Goal: Task Accomplishment & Management: Use online tool/utility

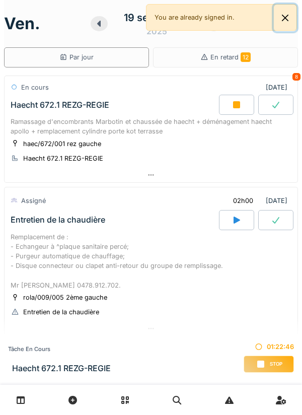
click at [286, 26] on button "Close" at bounding box center [285, 18] width 23 height 27
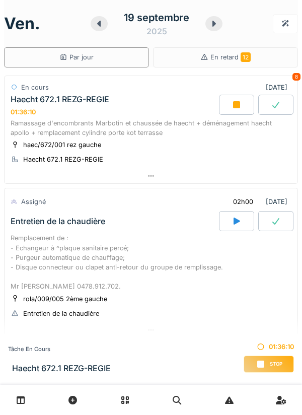
click at [230, 113] on div at bounding box center [236, 105] width 35 height 20
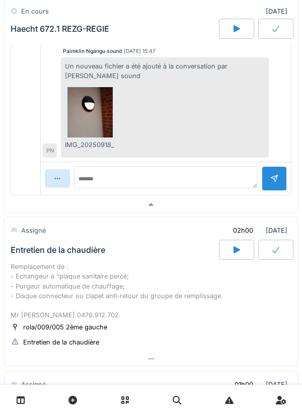
scroll to position [440, 0]
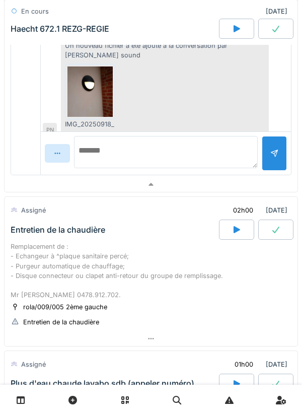
click at [228, 154] on textarea at bounding box center [166, 152] width 184 height 32
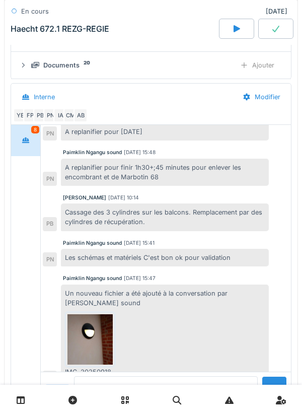
scroll to position [251, 0]
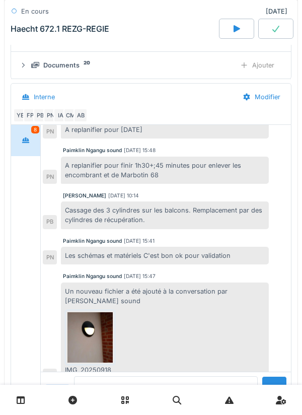
type textarea "*****"
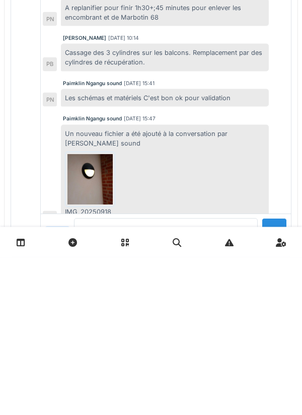
type textarea "*"
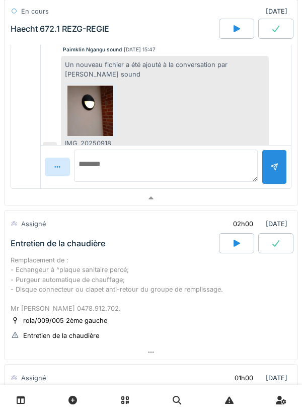
scroll to position [427, 0]
click at [230, 168] on textarea at bounding box center [166, 165] width 184 height 32
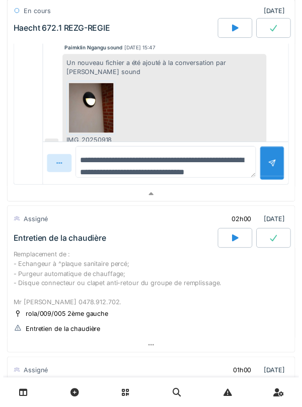
scroll to position [9, 0]
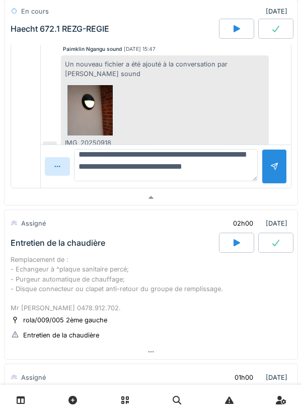
type textarea "**********"
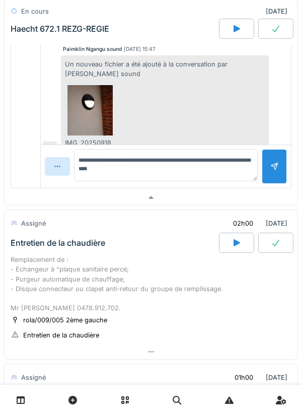
click at [272, 173] on div at bounding box center [274, 166] width 25 height 35
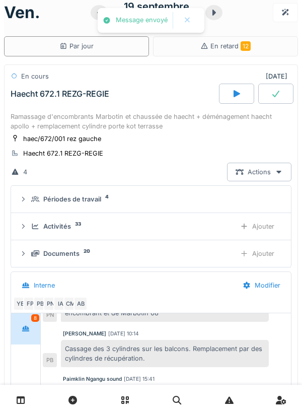
scroll to position [0, 0]
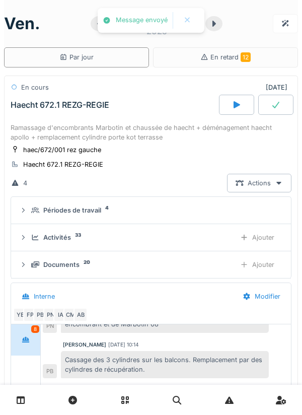
click at [184, 233] on div "Activités 33" at bounding box center [129, 238] width 196 height 10
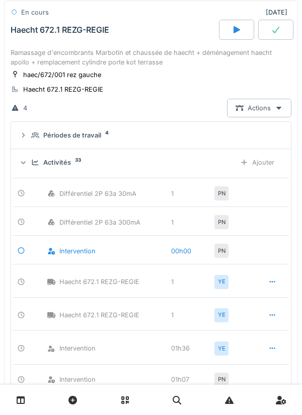
scroll to position [76, 0]
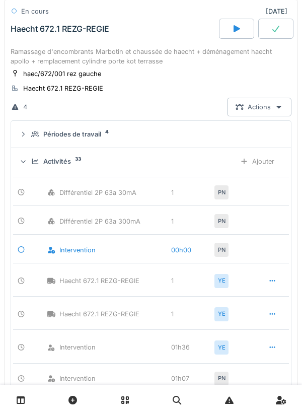
click at [271, 318] on div at bounding box center [273, 314] width 8 height 10
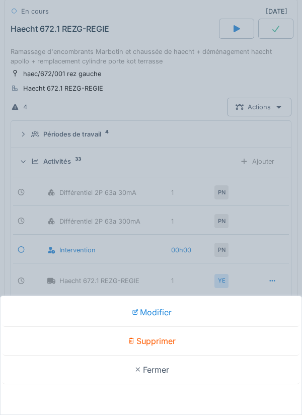
click at [231, 341] on div "Supprimer" at bounding box center [151, 341] width 297 height 29
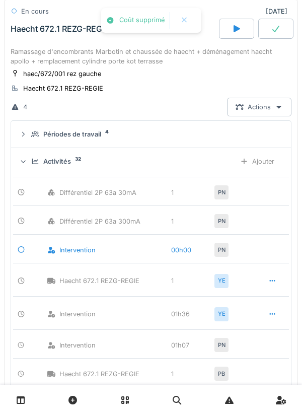
click at [271, 30] on div at bounding box center [275, 29] width 35 height 20
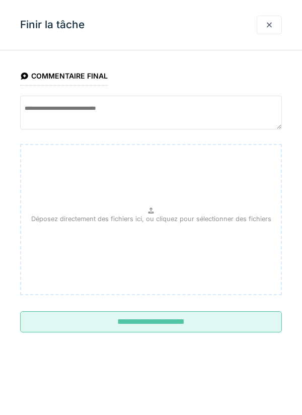
click at [220, 320] on input "**********" at bounding box center [151, 321] width 262 height 21
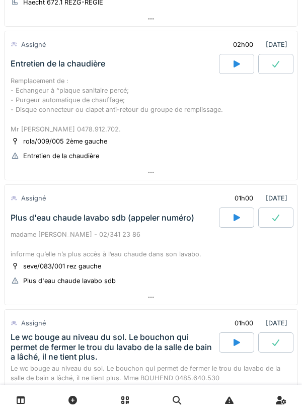
scroll to position [0, 0]
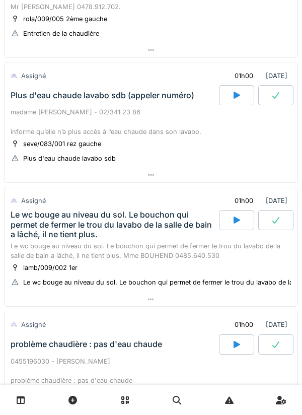
click at [235, 102] on div at bounding box center [236, 95] width 35 height 20
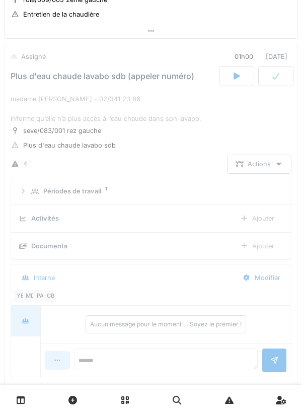
scroll to position [300, 0]
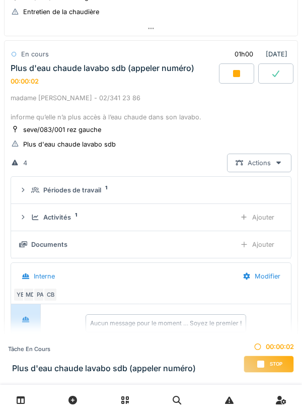
click at [271, 211] on div "Ajouter" at bounding box center [257, 217] width 51 height 19
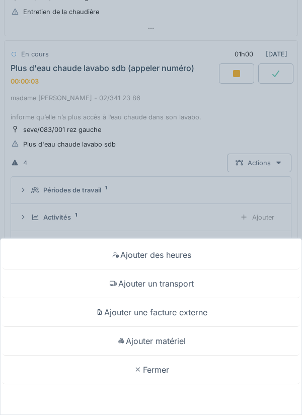
click at [229, 283] on div "Ajouter un transport" at bounding box center [151, 284] width 297 height 29
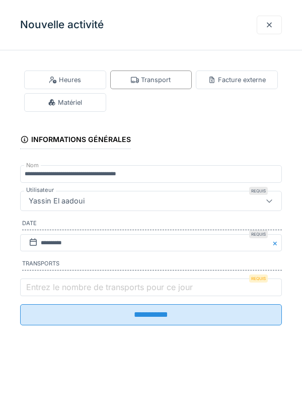
click at [193, 293] on label "Entrez le nombre de transports pour ce jour" at bounding box center [109, 287] width 171 height 12
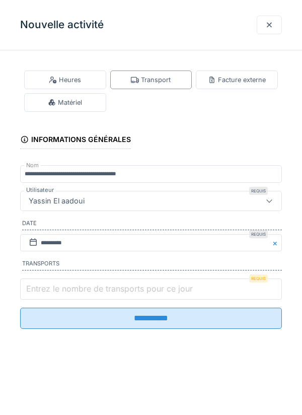
click at [193, 293] on input "Entrez le nombre de transports pour ce jour" at bounding box center [151, 289] width 262 height 21
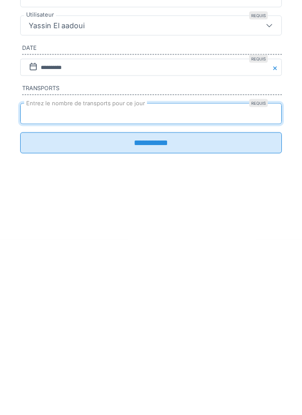
type input "*"
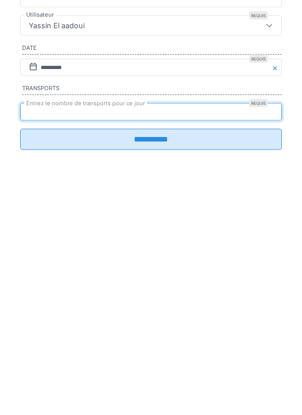
click at [59, 325] on input "**********" at bounding box center [151, 314] width 262 height 21
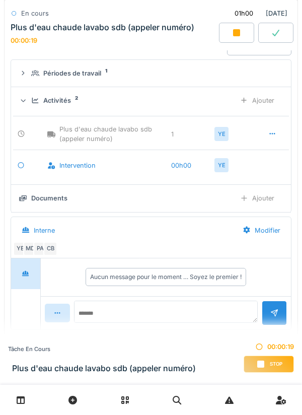
scroll to position [3, 0]
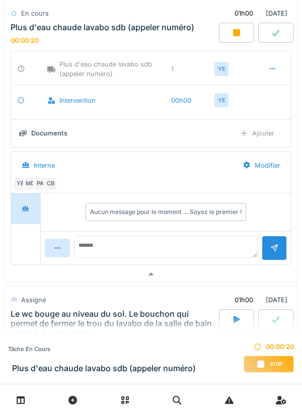
click at [230, 279] on div at bounding box center [151, 274] width 293 height 15
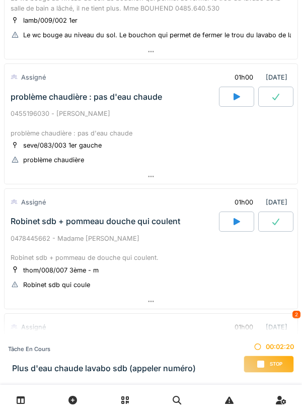
scroll to position [523, 0]
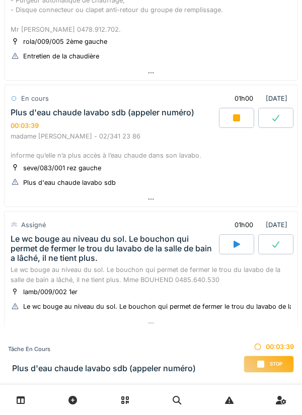
click at [268, 205] on div at bounding box center [151, 199] width 293 height 15
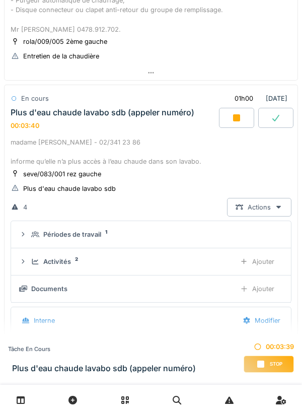
scroll to position [300, 0]
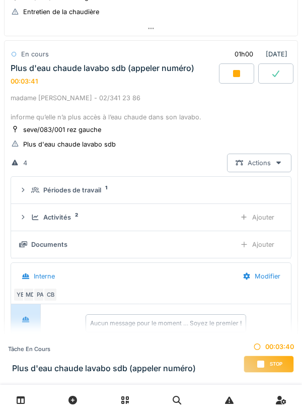
click at [265, 245] on div "Ajouter" at bounding box center [257, 244] width 51 height 19
click at [275, 246] on div "Ajouter" at bounding box center [257, 244] width 51 height 19
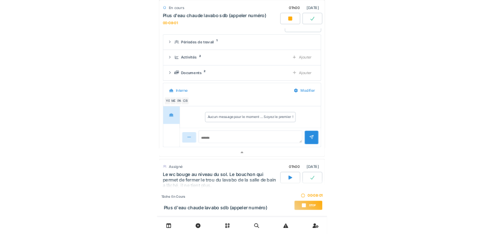
scroll to position [417, 0]
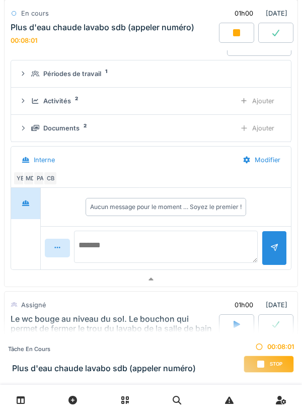
click at [225, 242] on textarea at bounding box center [166, 247] width 184 height 32
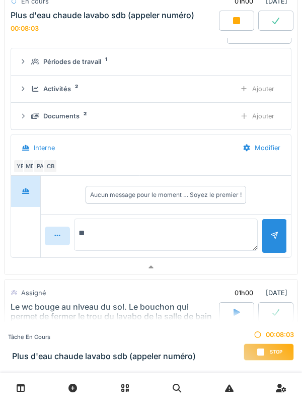
type textarea "*"
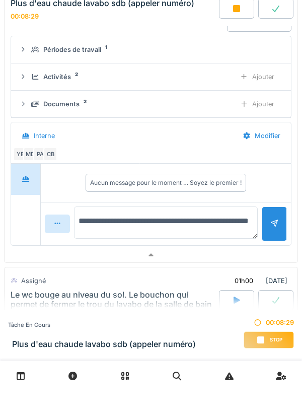
type textarea "**********"
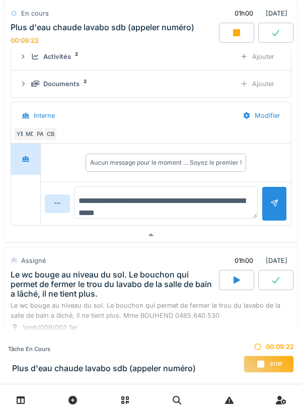
scroll to position [465, 0]
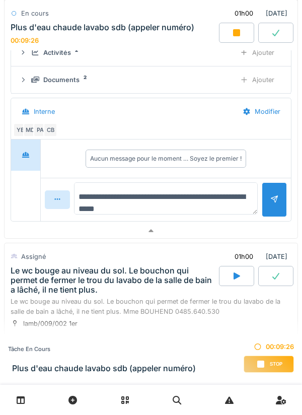
click at [207, 209] on textarea "**********" at bounding box center [166, 198] width 184 height 32
click at [83, 191] on textarea "**********" at bounding box center [166, 198] width 184 height 32
click at [81, 192] on textarea "**********" at bounding box center [166, 198] width 184 height 32
click at [80, 196] on textarea "**********" at bounding box center [166, 198] width 184 height 32
click at [91, 197] on textarea "**********" at bounding box center [166, 198] width 184 height 32
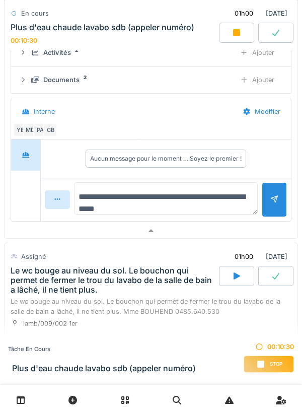
click at [81, 203] on textarea "**********" at bounding box center [166, 198] width 184 height 32
click at [81, 196] on textarea "**********" at bounding box center [166, 198] width 184 height 32
click at [79, 196] on textarea "**********" at bounding box center [166, 198] width 184 height 32
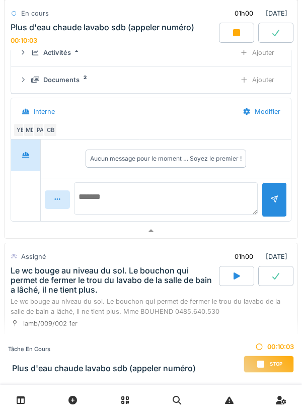
click at [167, 183] on textarea at bounding box center [166, 198] width 184 height 32
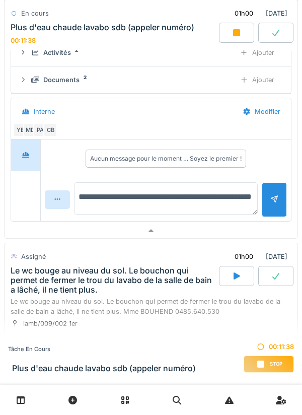
type textarea "**********"
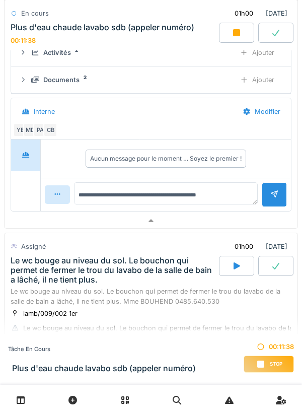
click at [275, 207] on div at bounding box center [274, 194] width 25 height 25
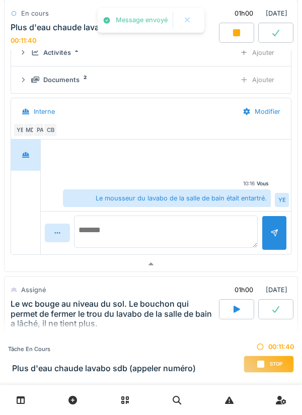
click at [226, 227] on textarea at bounding box center [166, 232] width 184 height 32
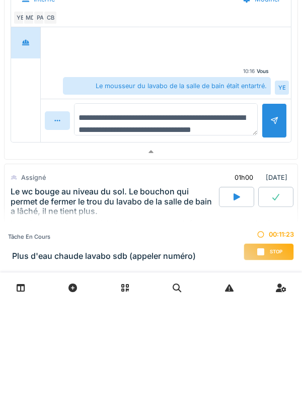
scroll to position [12, 0]
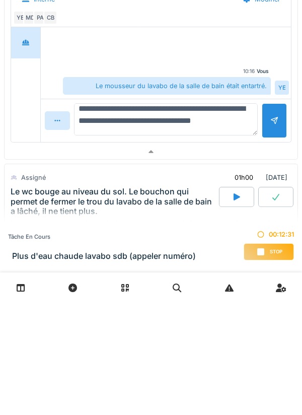
type textarea "**********"
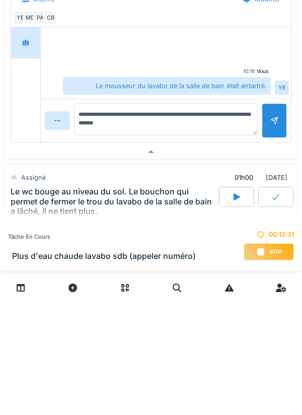
click at [273, 234] on div at bounding box center [275, 233] width 8 height 10
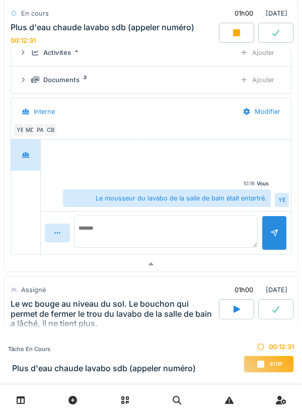
scroll to position [0, 0]
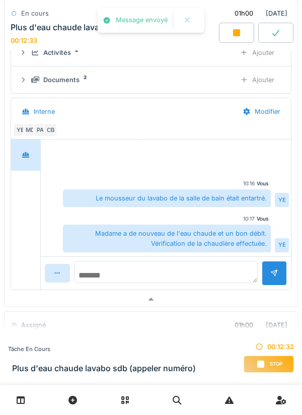
click at [228, 269] on textarea at bounding box center [166, 272] width 184 height 22
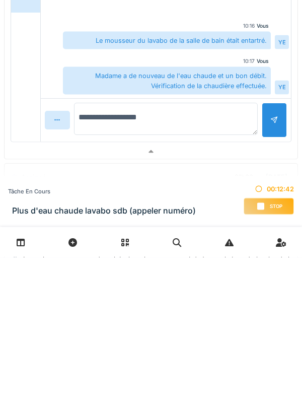
type textarea "**********"
click at [264, 291] on div at bounding box center [274, 278] width 25 height 35
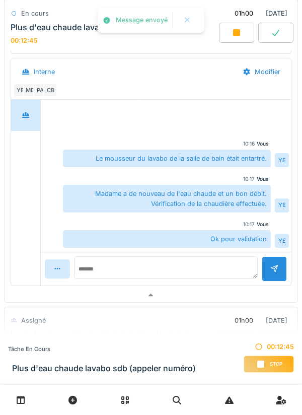
scroll to position [529, 0]
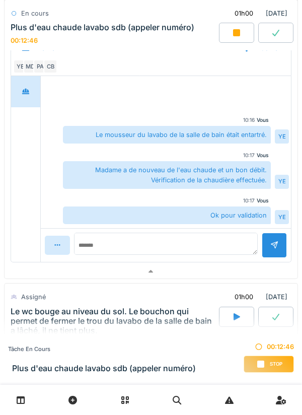
click at [242, 278] on div at bounding box center [151, 272] width 293 height 15
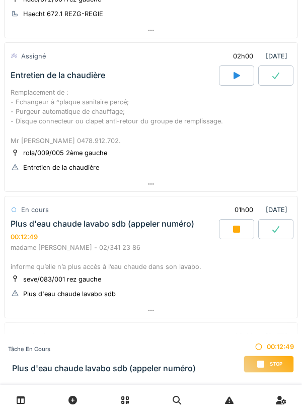
scroll to position [146, 0]
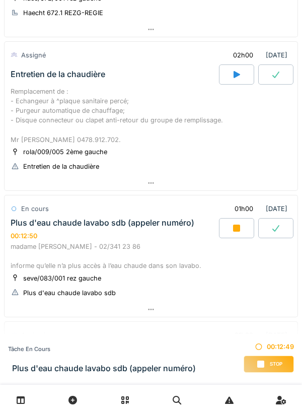
click at [234, 229] on icon at bounding box center [236, 228] width 7 height 7
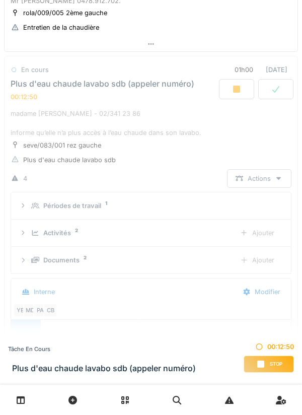
scroll to position [300, 0]
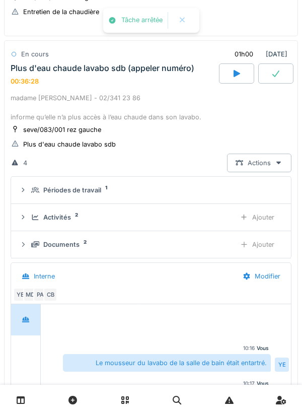
click at [205, 213] on div "Activités 2" at bounding box center [129, 218] width 196 height 10
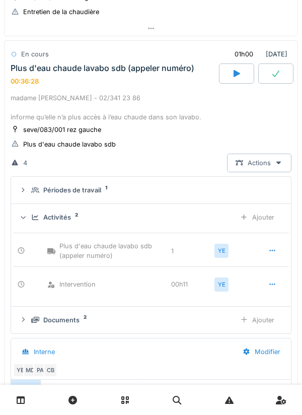
click at [221, 223] on div "Activités 2 Ajouter" at bounding box center [151, 217] width 264 height 19
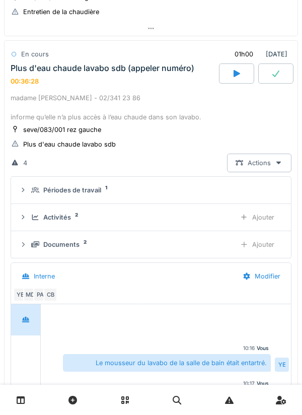
click at [276, 68] on div at bounding box center [275, 73] width 35 height 20
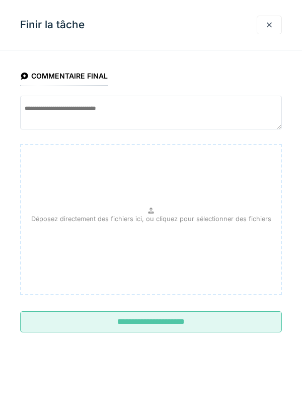
click at [199, 323] on input "**********" at bounding box center [151, 321] width 262 height 21
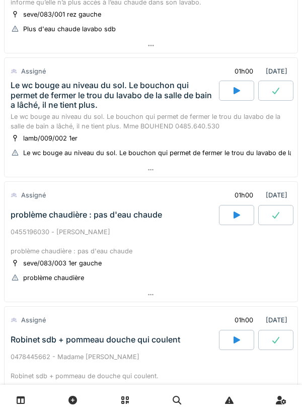
scroll to position [436, 0]
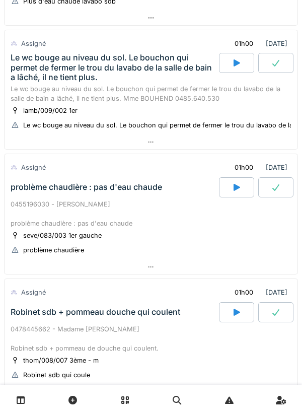
click at [228, 194] on div at bounding box center [236, 187] width 35 height 20
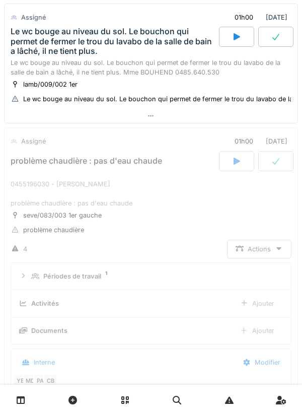
scroll to position [549, 0]
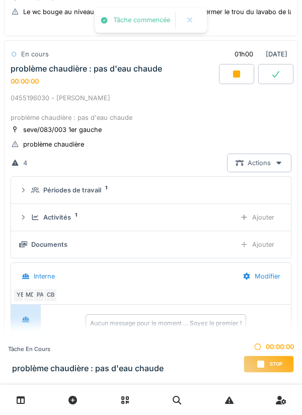
click at [232, 222] on div "Ajouter" at bounding box center [257, 217] width 51 height 19
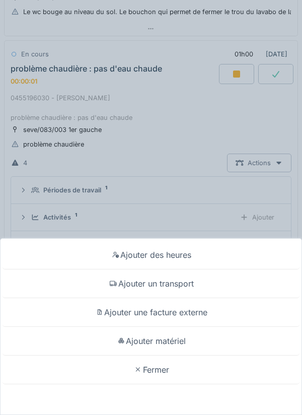
click at [212, 285] on div "Ajouter un transport" at bounding box center [151, 284] width 297 height 29
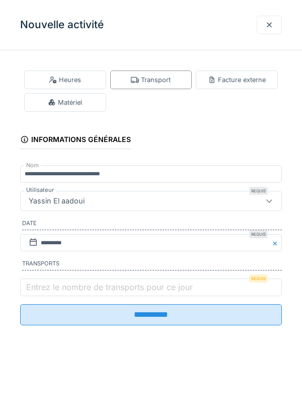
click at [99, 293] on label "Entrez le nombre de transports pour ce jour" at bounding box center [109, 287] width 171 height 12
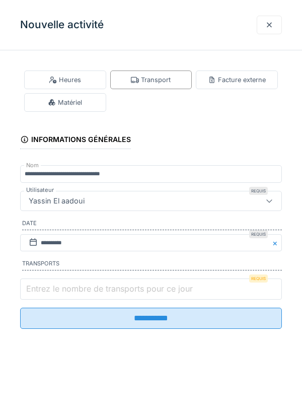
click at [99, 294] on input "Entrez le nombre de transports pour ce jour" at bounding box center [151, 289] width 262 height 21
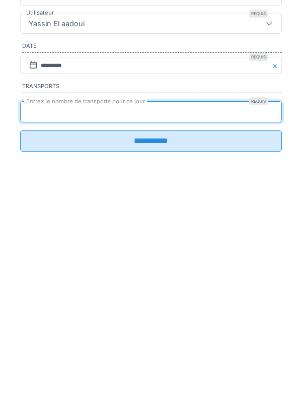
type input "*"
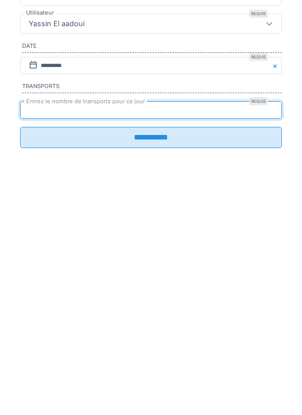
click at [182, 325] on input "**********" at bounding box center [151, 314] width 262 height 21
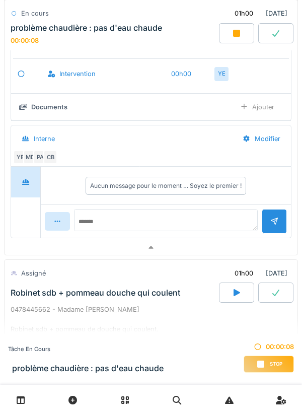
click at [164, 253] on div at bounding box center [151, 247] width 293 height 15
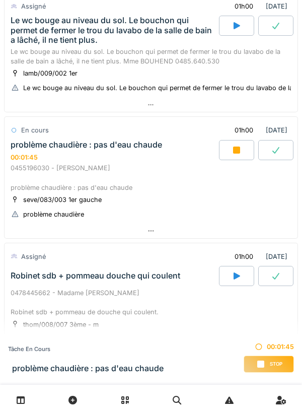
scroll to position [475, 0]
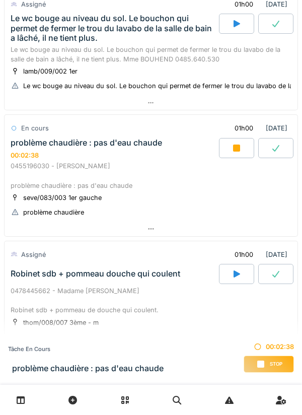
click at [265, 229] on div at bounding box center [151, 229] width 293 height 15
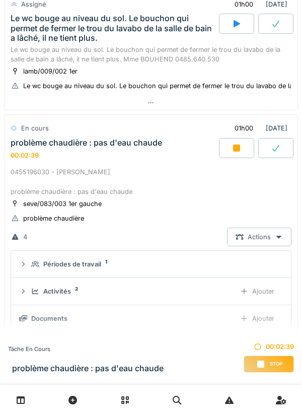
scroll to position [549, 0]
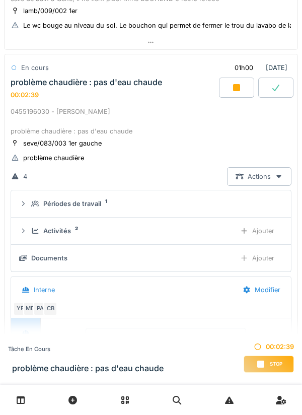
click at [256, 223] on div "Ajouter" at bounding box center [257, 231] width 51 height 19
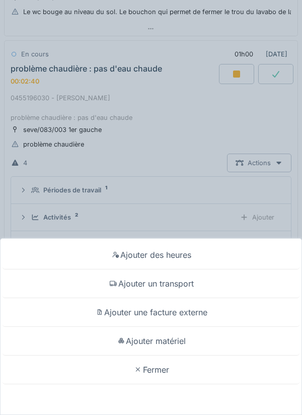
click at [228, 192] on div "Ajouter des heures Ajouter un transport Ajouter une facture externe Ajouter mat…" at bounding box center [151, 207] width 302 height 415
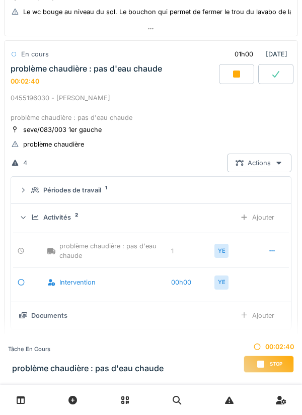
click at [207, 216] on div "Activités 2" at bounding box center [129, 218] width 196 height 10
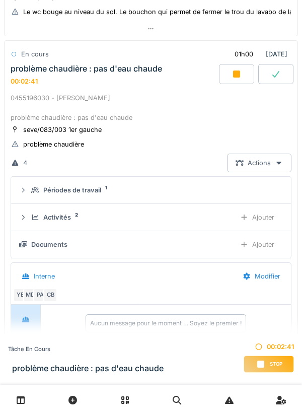
click at [220, 214] on div "Activités 2" at bounding box center [129, 218] width 196 height 10
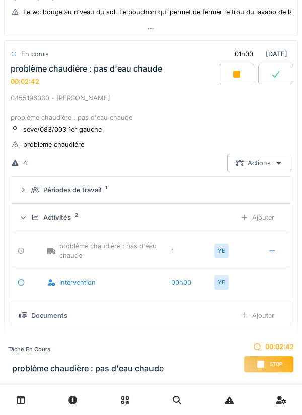
click at [212, 215] on div "Activités 2" at bounding box center [129, 218] width 196 height 10
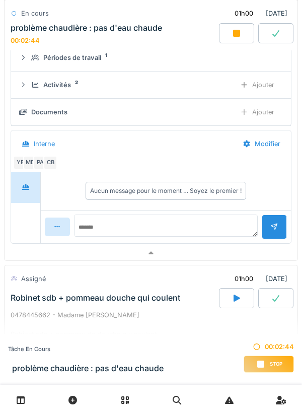
click at [214, 258] on div at bounding box center [151, 253] width 293 height 15
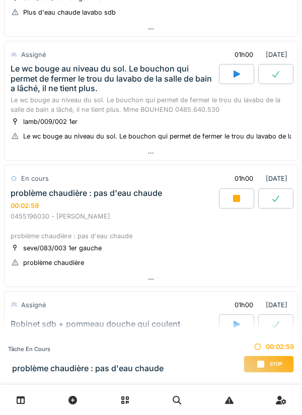
scroll to position [444, 0]
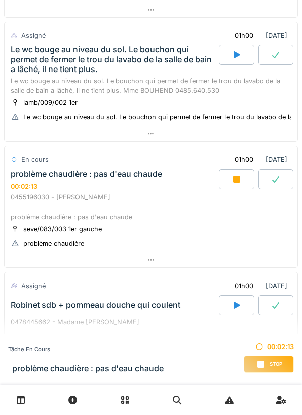
click at [188, 262] on div at bounding box center [151, 260] width 293 height 15
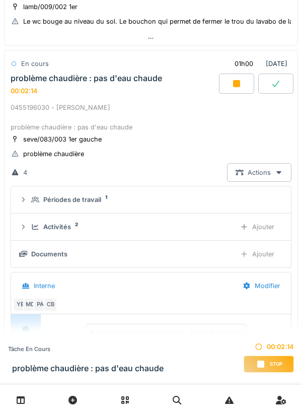
scroll to position [549, 0]
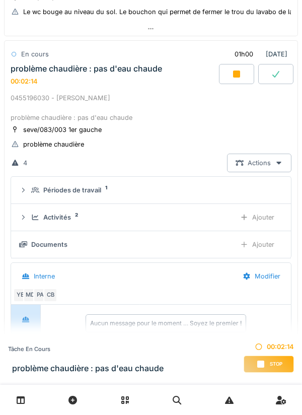
click at [203, 215] on div "Activités 2" at bounding box center [129, 218] width 196 height 10
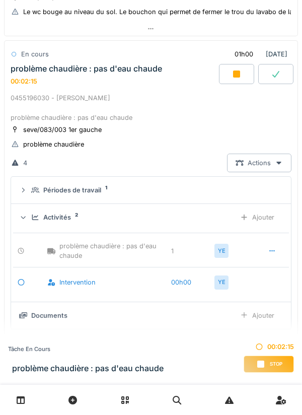
click at [218, 224] on div "Activités 2 Ajouter" at bounding box center [151, 217] width 264 height 19
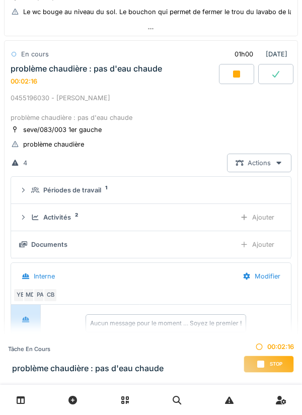
click at [223, 189] on div "Périodes de travail 1" at bounding box center [155, 190] width 248 height 10
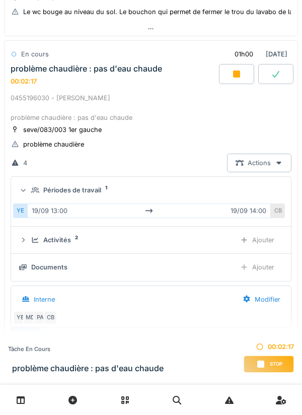
click at [228, 194] on div "Périodes de travail 1" at bounding box center [155, 190] width 248 height 10
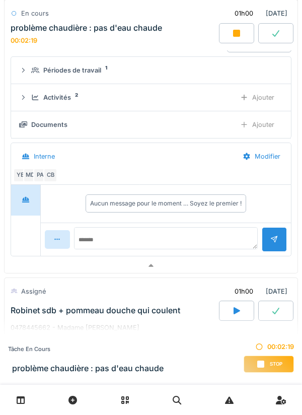
click at [204, 272] on div at bounding box center [151, 265] width 293 height 15
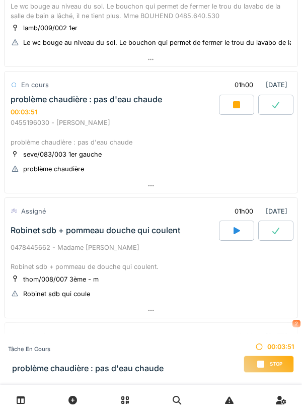
scroll to position [523, 0]
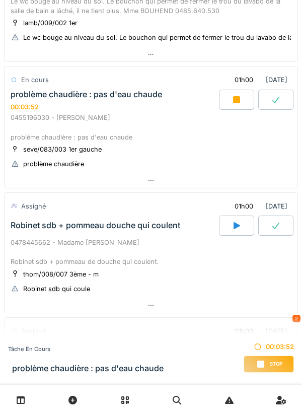
click at [235, 177] on div at bounding box center [151, 180] width 293 height 15
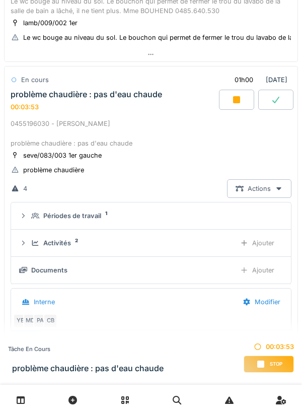
scroll to position [549, 0]
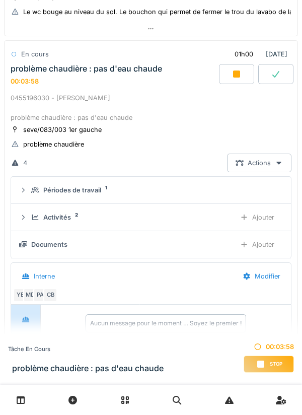
click at [256, 246] on div "Ajouter" at bounding box center [257, 244] width 51 height 19
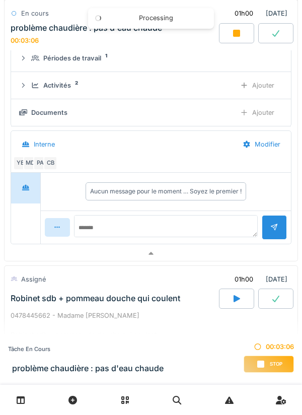
click at [226, 257] on div at bounding box center [151, 253] width 293 height 15
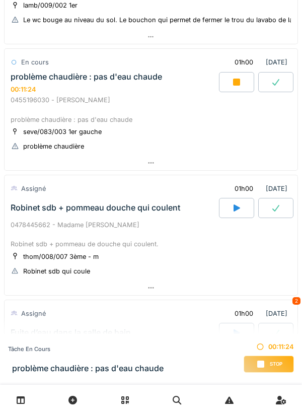
scroll to position [591, 0]
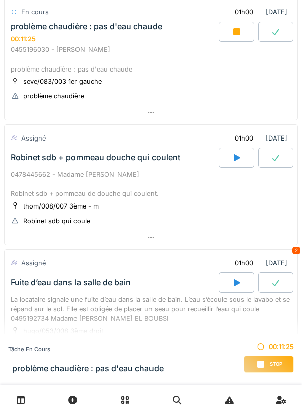
click at [250, 114] on div at bounding box center [151, 112] width 293 height 15
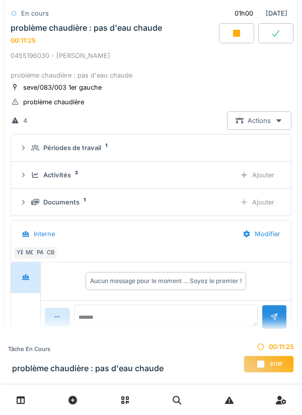
scroll to position [549, 0]
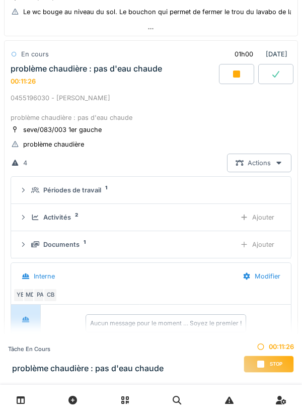
click at [206, 221] on div "Activités 2" at bounding box center [129, 218] width 196 height 10
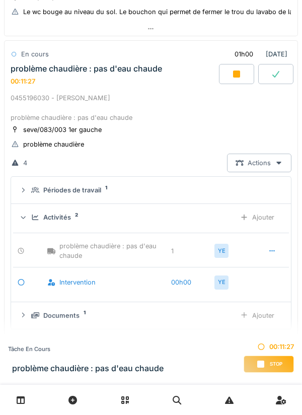
click at [210, 214] on div "Activités 2" at bounding box center [129, 218] width 196 height 10
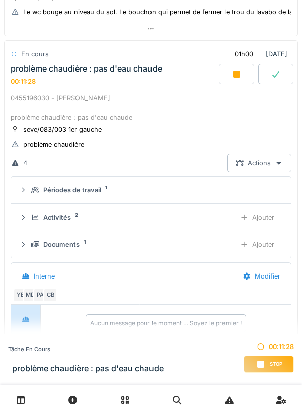
click at [263, 242] on div "Ajouter" at bounding box center [257, 244] width 51 height 19
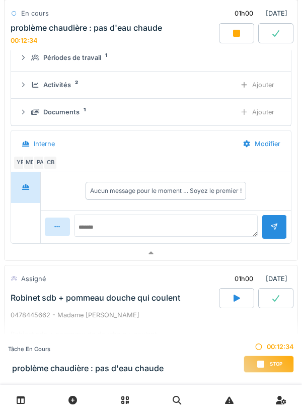
click at [232, 250] on div at bounding box center [151, 253] width 293 height 15
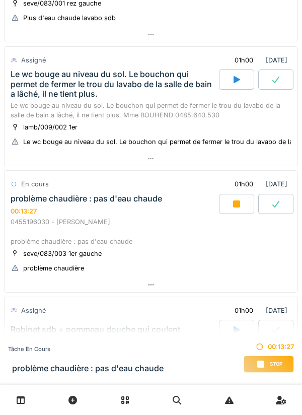
click at [249, 281] on div at bounding box center [151, 285] width 293 height 15
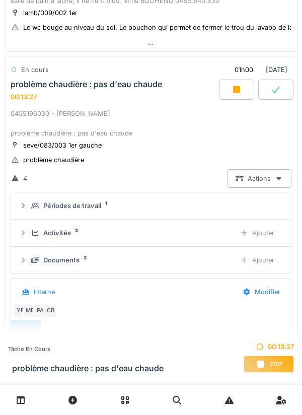
scroll to position [549, 0]
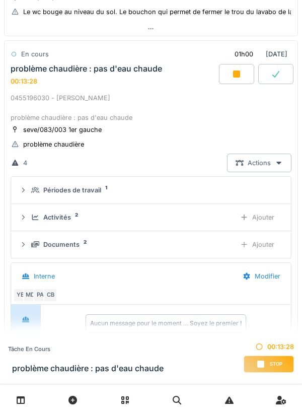
click at [269, 245] on div "Ajouter" at bounding box center [257, 244] width 51 height 19
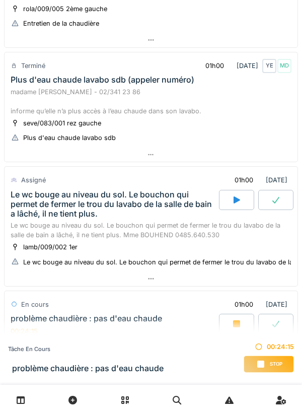
scroll to position [287, 0]
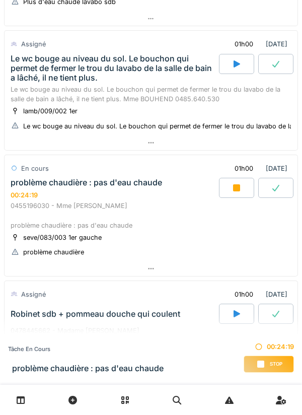
click at [243, 266] on div at bounding box center [151, 268] width 293 height 15
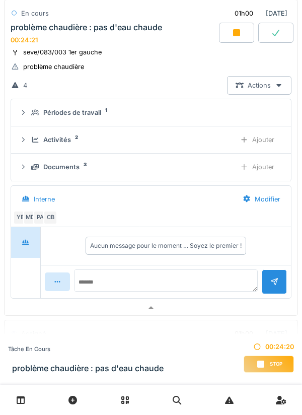
scroll to position [619, 0]
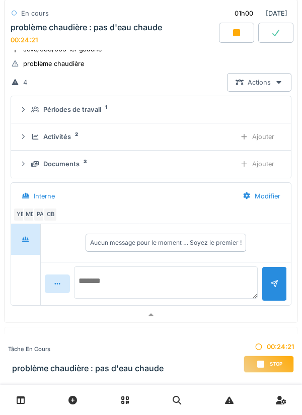
click at [214, 280] on textarea at bounding box center [166, 283] width 184 height 32
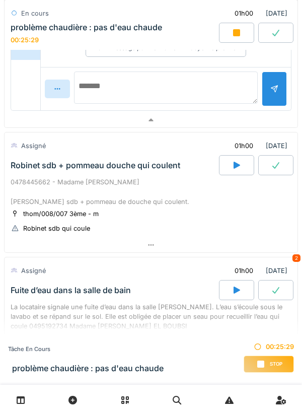
scroll to position [807, 0]
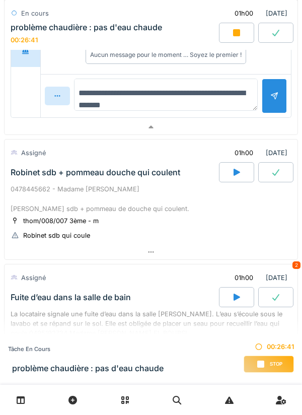
type textarea "**********"
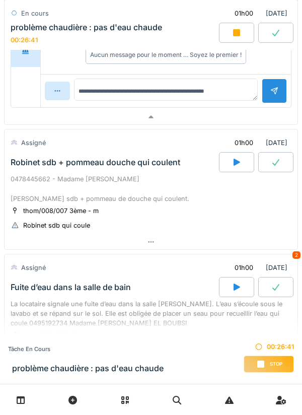
click at [271, 96] on div at bounding box center [275, 91] width 8 height 10
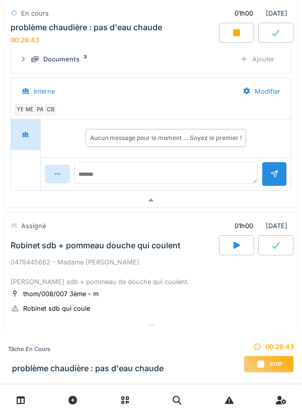
scroll to position [713, 0]
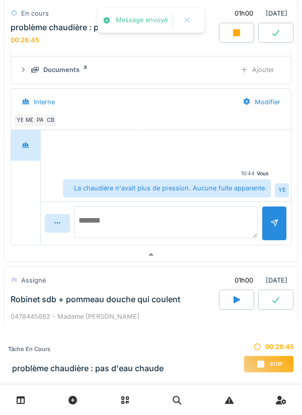
click at [225, 217] on textarea at bounding box center [166, 222] width 184 height 32
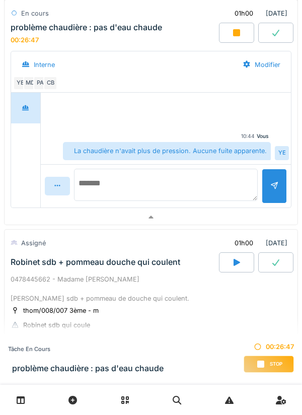
scroll to position [812, 0]
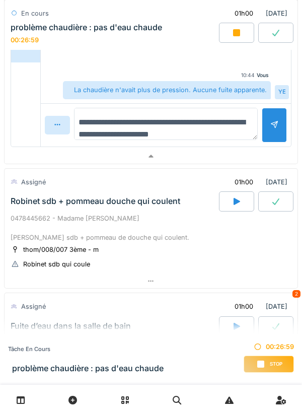
type textarea "**********"
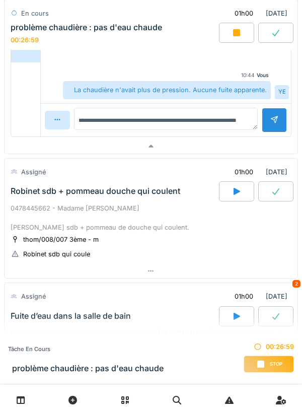
click at [271, 133] on div at bounding box center [274, 120] width 25 height 25
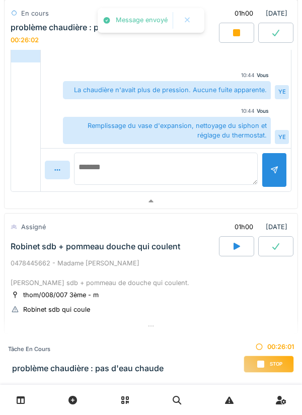
click at [228, 167] on textarea at bounding box center [166, 169] width 184 height 32
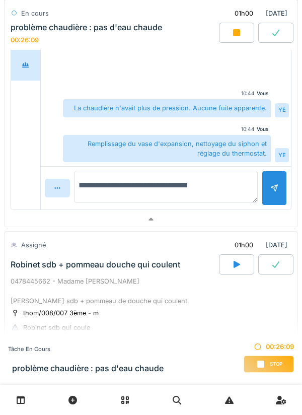
type textarea "**********"
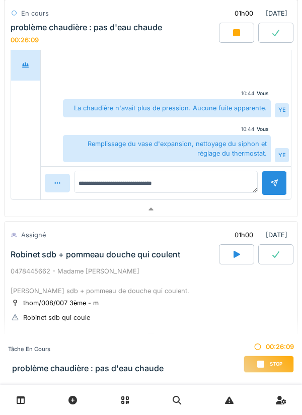
click at [271, 179] on div at bounding box center [274, 183] width 25 height 25
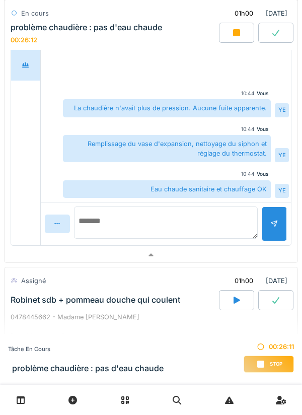
click at [235, 216] on textarea at bounding box center [166, 223] width 184 height 32
type textarea "**********"
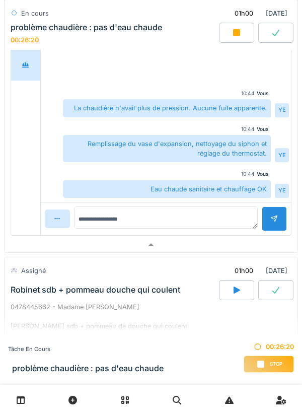
click at [273, 229] on div at bounding box center [274, 219] width 25 height 25
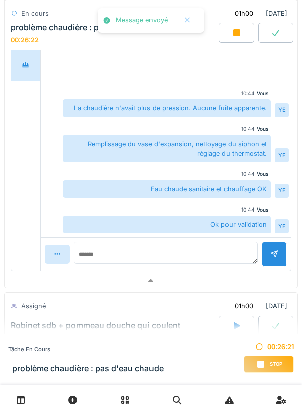
click at [234, 283] on div at bounding box center [151, 281] width 293 height 15
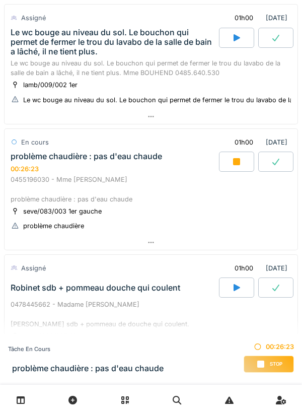
click at [255, 239] on div at bounding box center [151, 242] width 293 height 15
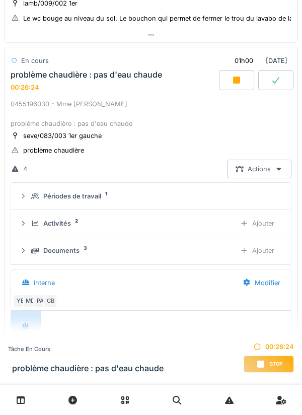
scroll to position [539, 0]
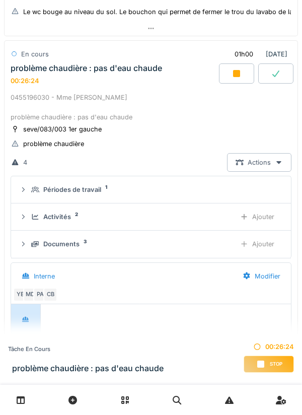
click at [205, 216] on div "Activités 2" at bounding box center [129, 217] width 196 height 10
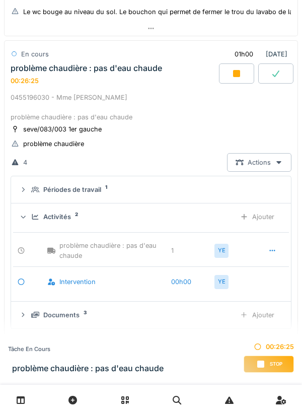
click at [209, 222] on div "Activités 2" at bounding box center [129, 217] width 196 height 10
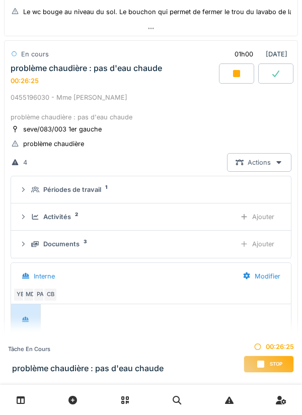
click at [207, 246] on div "Documents 3" at bounding box center [129, 244] width 196 height 10
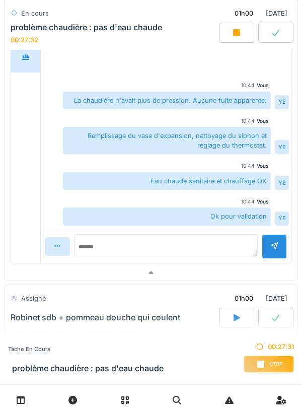
click at [241, 278] on div at bounding box center [151, 273] width 293 height 15
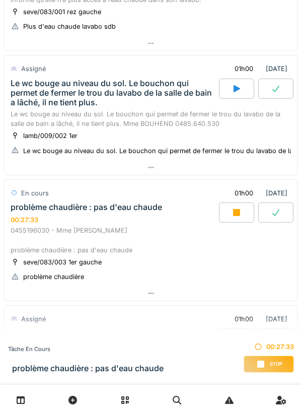
scroll to position [399, 0]
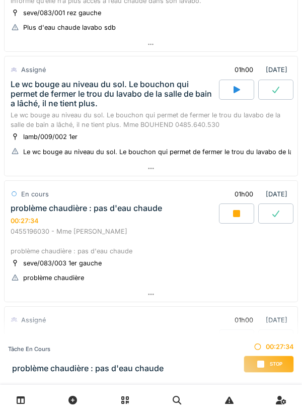
click at [232, 215] on icon at bounding box center [237, 214] width 10 height 8
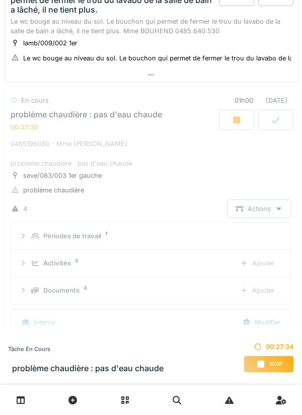
scroll to position [539, 0]
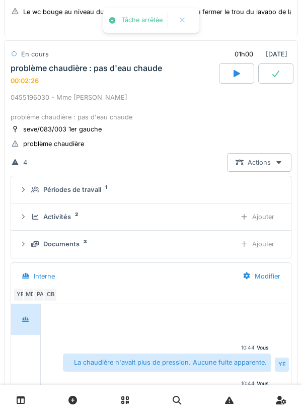
click at [271, 81] on div at bounding box center [275, 73] width 35 height 20
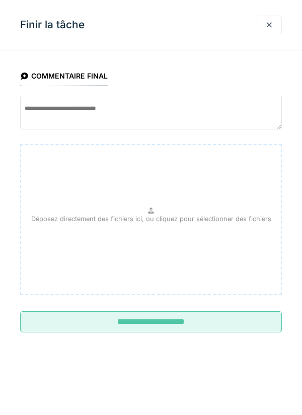
click at [190, 322] on input "**********" at bounding box center [151, 321] width 262 height 21
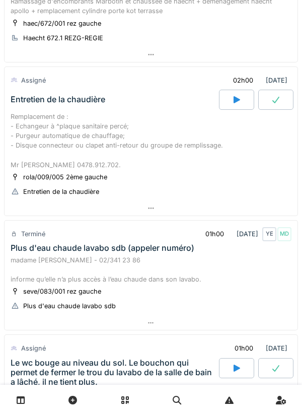
scroll to position [0, 0]
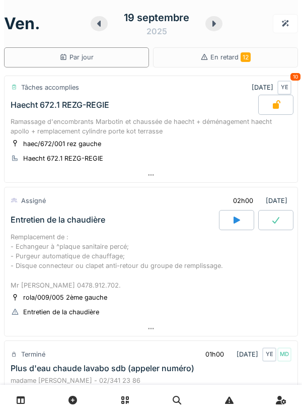
click at [99, 28] on div at bounding box center [99, 23] width 17 height 15
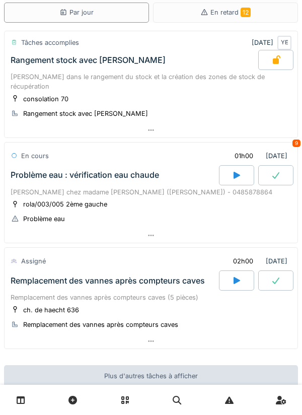
scroll to position [94, 0]
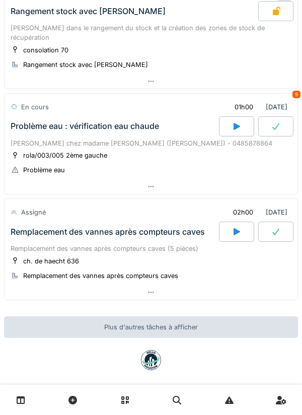
click at [197, 287] on div at bounding box center [151, 292] width 293 height 15
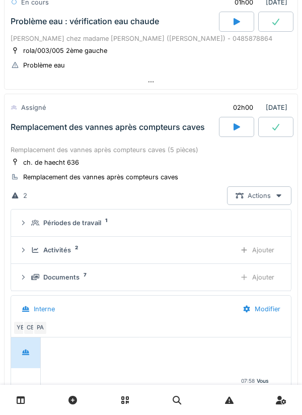
scroll to position [242, 0]
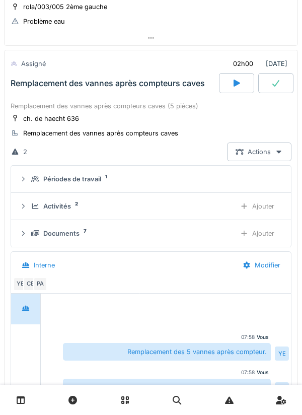
click at [197, 197] on div "Activités 2 Ajouter" at bounding box center [151, 206] width 264 height 19
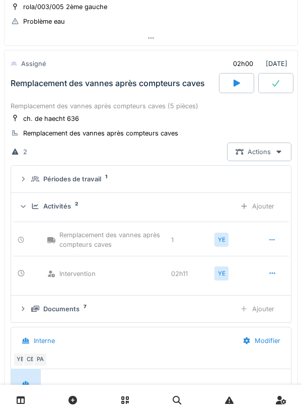
click at [213, 197] on div "Activités 2 Ajouter" at bounding box center [151, 206] width 264 height 19
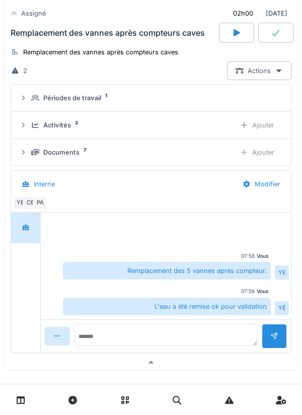
scroll to position [370, 0]
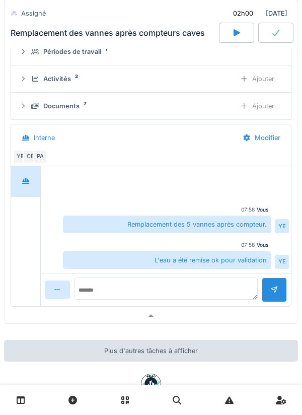
click at [208, 309] on div at bounding box center [151, 316] width 293 height 15
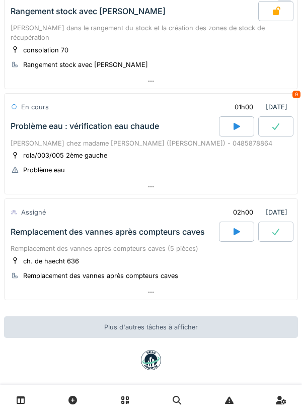
scroll to position [0, 0]
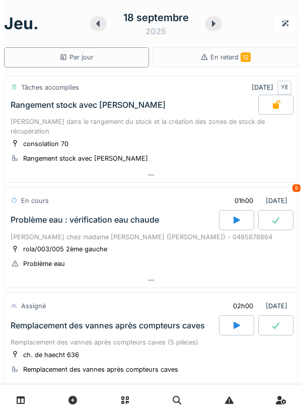
click at [211, 23] on icon at bounding box center [214, 24] width 10 height 8
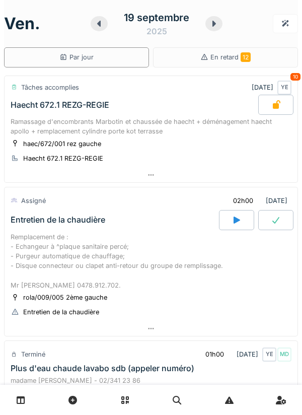
click at [209, 29] on div at bounding box center [214, 23] width 17 height 15
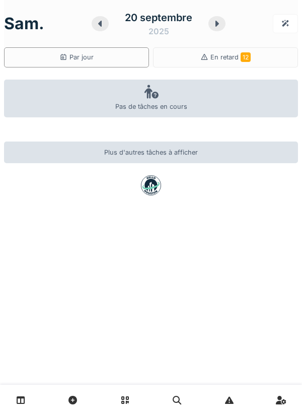
click at [212, 27] on icon at bounding box center [217, 24] width 10 height 8
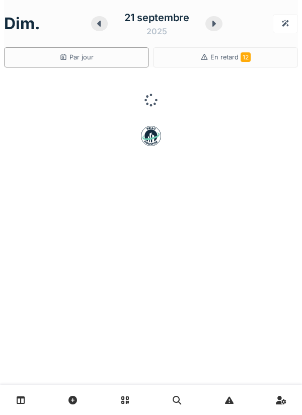
click at [213, 30] on div at bounding box center [214, 23] width 17 height 15
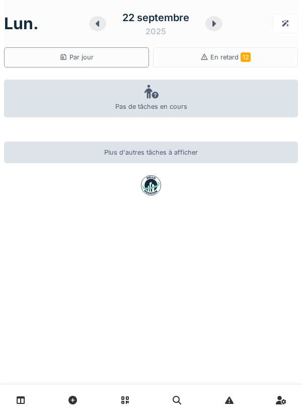
click at [220, 27] on div at bounding box center [214, 23] width 17 height 15
click at [219, 29] on div at bounding box center [214, 23] width 17 height 15
click at [220, 27] on div at bounding box center [214, 23] width 17 height 15
click at [102, 30] on div at bounding box center [98, 23] width 17 height 15
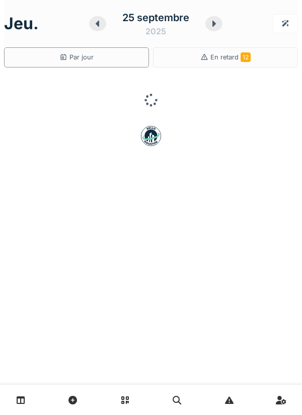
click at [101, 30] on div at bounding box center [97, 23] width 17 height 15
click at [100, 27] on icon at bounding box center [98, 24] width 10 height 8
click at [99, 27] on icon at bounding box center [98, 24] width 10 height 8
click at [97, 23] on icon at bounding box center [98, 24] width 4 height 6
click at [99, 23] on icon at bounding box center [98, 24] width 4 height 6
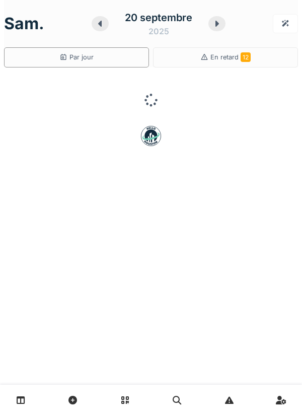
click at [100, 22] on icon at bounding box center [100, 24] width 4 height 6
click at [100, 22] on icon at bounding box center [99, 24] width 4 height 6
click at [203, 35] on div "18 septembre 2025" at bounding box center [156, 23] width 132 height 31
click at [212, 27] on icon at bounding box center [214, 24] width 10 height 8
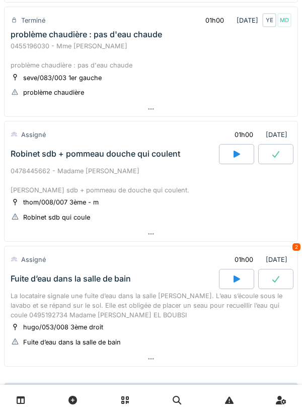
scroll to position [571, 0]
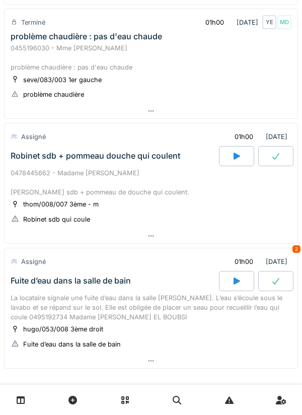
click at [178, 238] on div at bounding box center [151, 236] width 293 height 15
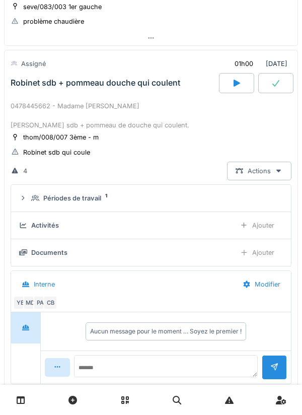
scroll to position [653, 0]
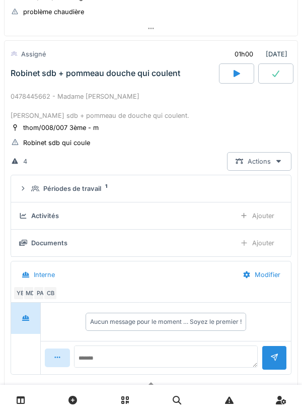
click at [204, 189] on div "Périodes de travail 1" at bounding box center [155, 189] width 248 height 10
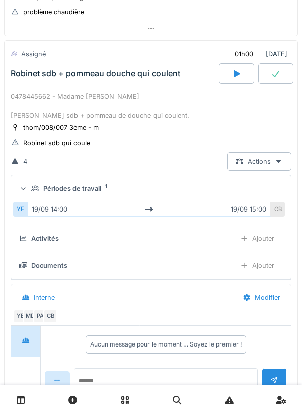
click at [205, 187] on div "Périodes de travail 1" at bounding box center [155, 189] width 248 height 10
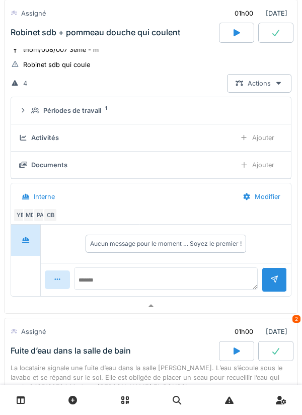
click at [178, 308] on div at bounding box center [151, 306] width 293 height 15
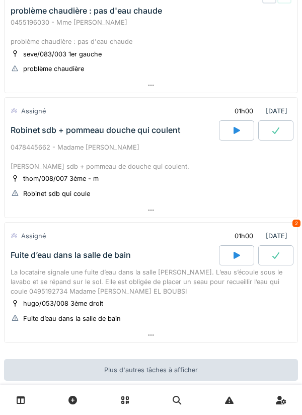
scroll to position [586, 0]
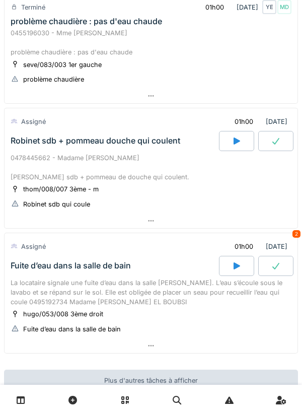
click at [235, 148] on div at bounding box center [236, 141] width 35 height 20
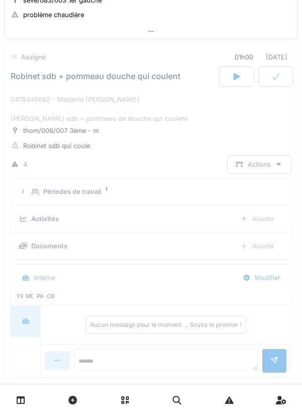
scroll to position [653, 0]
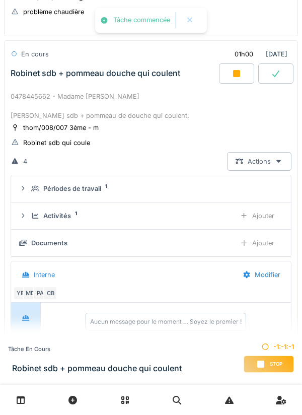
click at [223, 190] on div "Périodes de travail 1" at bounding box center [155, 189] width 248 height 10
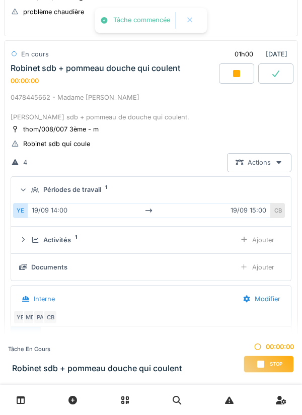
click at [224, 189] on div "Périodes de travail 1" at bounding box center [155, 190] width 248 height 10
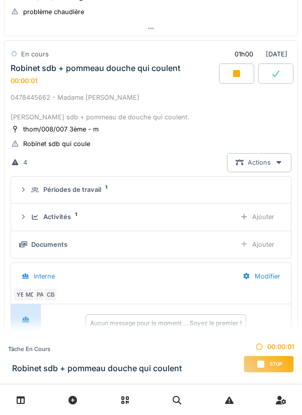
click at [255, 220] on div "Ajouter" at bounding box center [257, 217] width 51 height 19
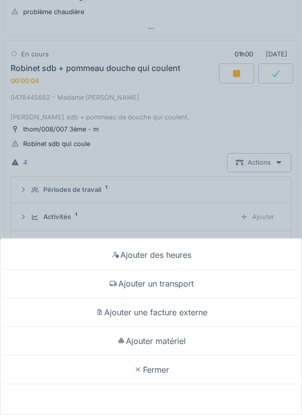
click at [212, 284] on div "Ajouter un transport" at bounding box center [151, 284] width 297 height 29
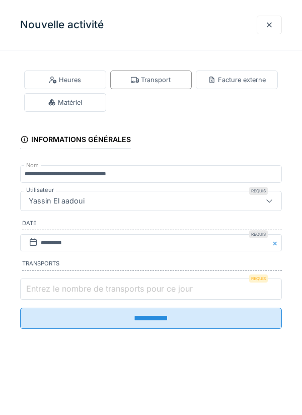
click at [213, 288] on input "Entrez le nombre de transports pour ce jour" at bounding box center [151, 289] width 262 height 21
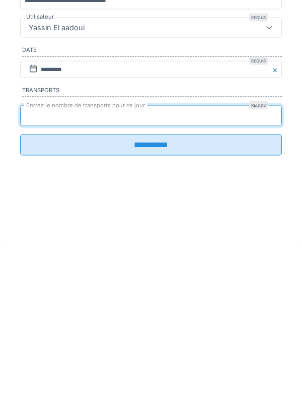
type input "*"
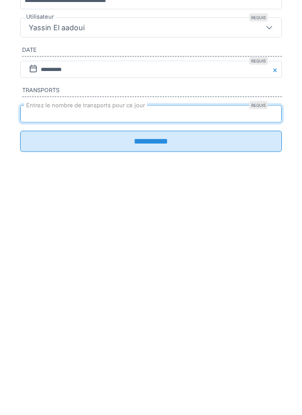
click at [183, 325] on input "**********" at bounding box center [151, 314] width 262 height 21
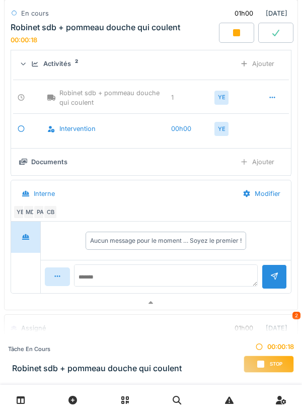
click at [222, 302] on div at bounding box center [151, 303] width 293 height 15
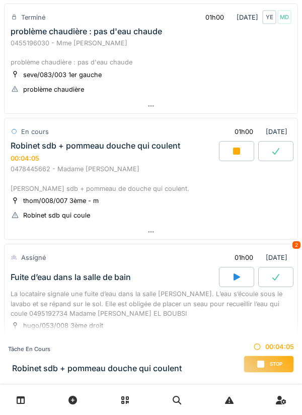
scroll to position [650, 0]
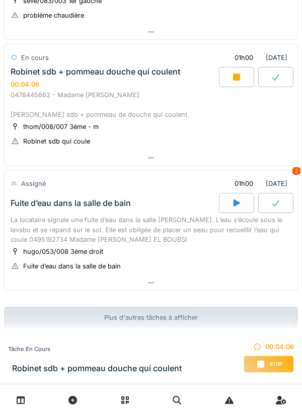
click at [270, 158] on div at bounding box center [151, 158] width 293 height 15
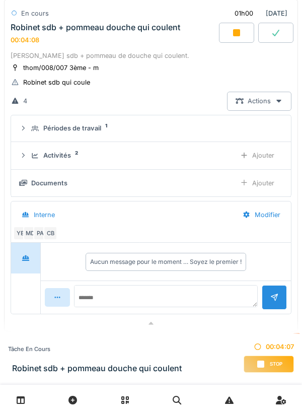
scroll to position [714, 0]
click at [267, 186] on div "Ajouter" at bounding box center [257, 183] width 51 height 19
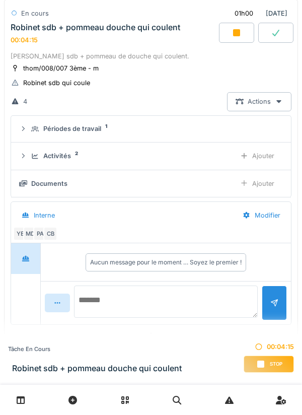
click at [220, 301] on textarea at bounding box center [166, 302] width 184 height 32
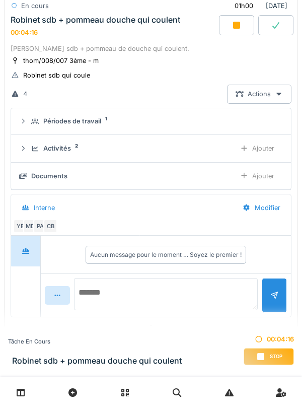
scroll to position [706, 0]
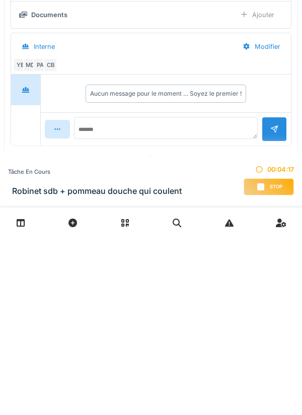
click at [52, 245] on div "CB" at bounding box center [50, 242] width 14 height 14
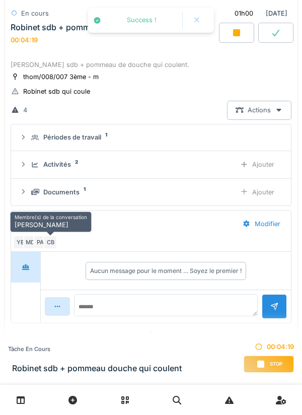
click at [45, 246] on div "CB" at bounding box center [50, 242] width 14 height 14
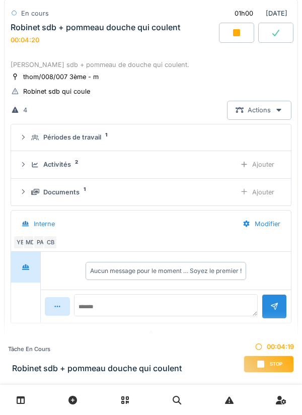
click at [37, 240] on div "PA" at bounding box center [40, 242] width 14 height 14
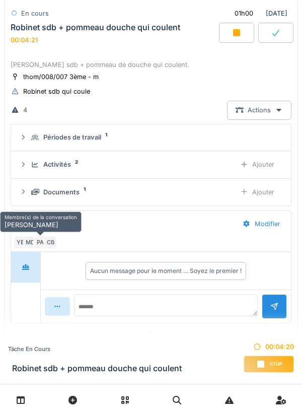
click at [31, 240] on div "MD" at bounding box center [30, 242] width 14 height 14
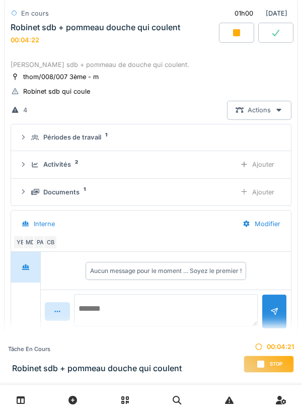
click at [227, 303] on textarea at bounding box center [166, 310] width 184 height 32
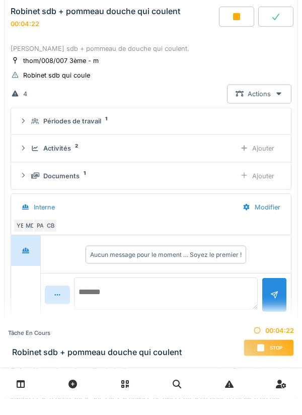
scroll to position [705, 0]
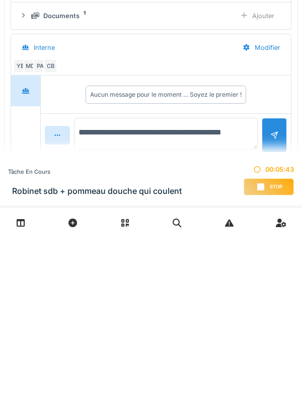
type textarea "**********"
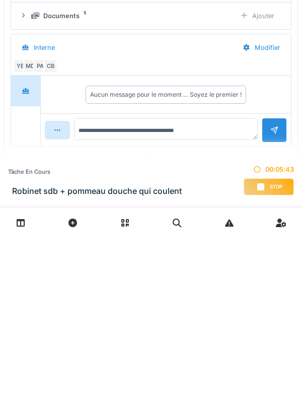
click at [276, 311] on div at bounding box center [275, 308] width 8 height 10
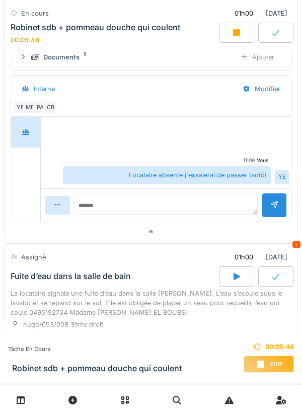
click at [245, 233] on div at bounding box center [151, 231] width 293 height 15
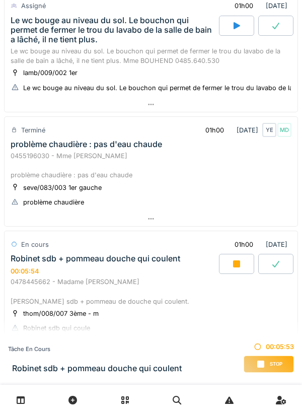
scroll to position [445, 0]
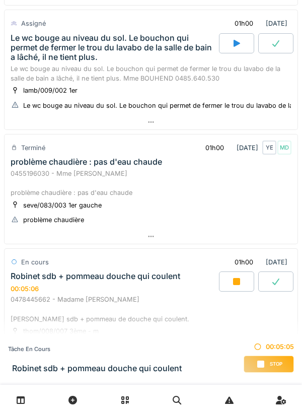
click at [291, 121] on div at bounding box center [151, 122] width 293 height 15
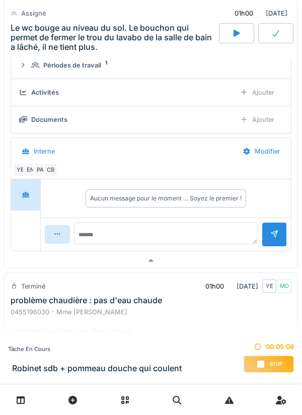
click at [231, 262] on div at bounding box center [151, 260] width 293 height 15
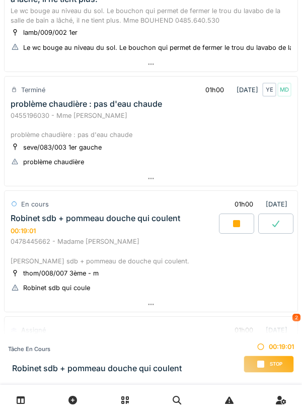
scroll to position [504, 0]
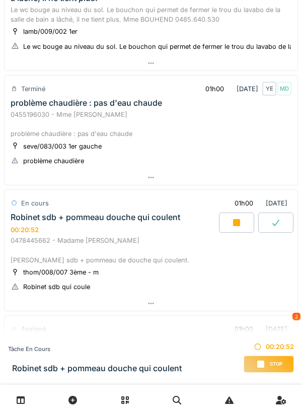
click at [270, 362] on span "Stop" at bounding box center [276, 364] width 13 height 7
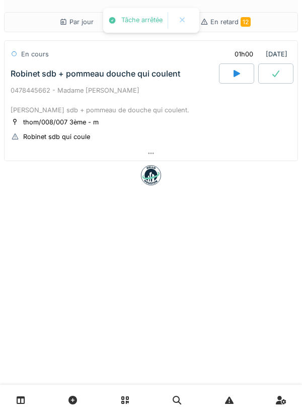
scroll to position [0, 0]
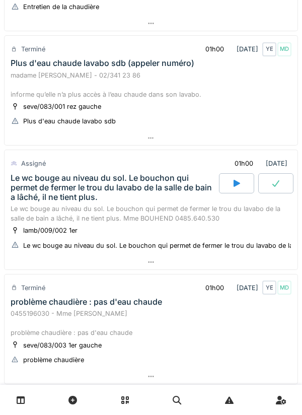
scroll to position [316, 0]
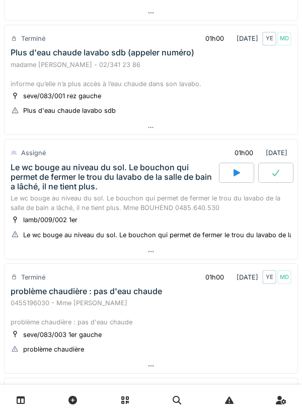
click at [230, 170] on div at bounding box center [236, 173] width 35 height 20
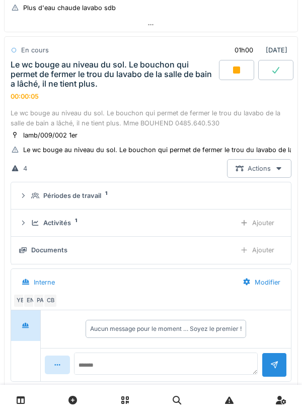
scroll to position [415, 0]
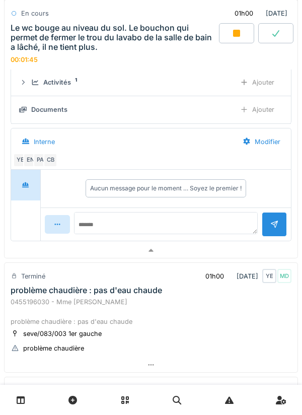
click at [221, 247] on div at bounding box center [151, 250] width 293 height 15
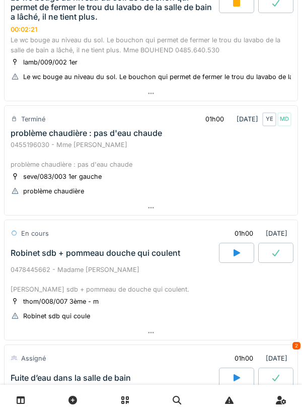
scroll to position [461, 0]
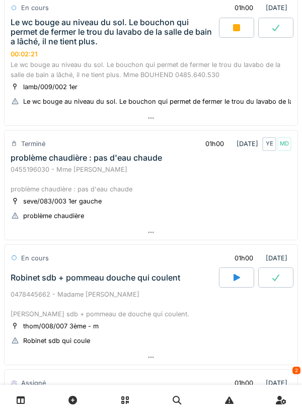
click at [242, 112] on div at bounding box center [151, 118] width 293 height 15
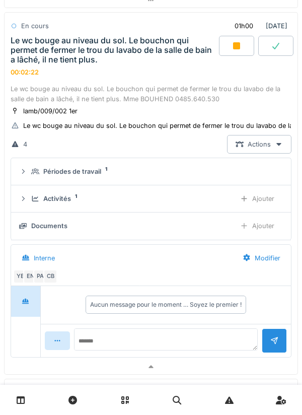
scroll to position [415, 0]
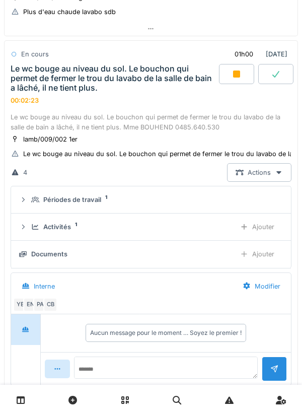
click at [166, 205] on div "Périodes de travail 1" at bounding box center [155, 200] width 248 height 10
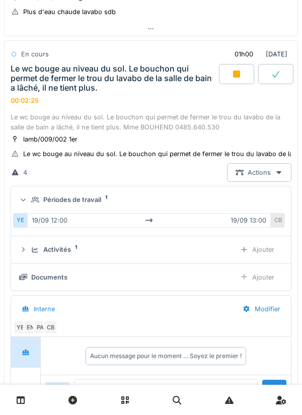
click at [201, 204] on div "Périodes de travail 1" at bounding box center [155, 200] width 248 height 10
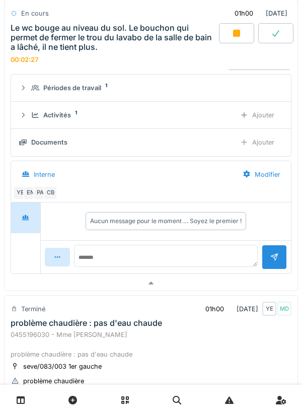
click at [241, 286] on div at bounding box center [151, 283] width 293 height 15
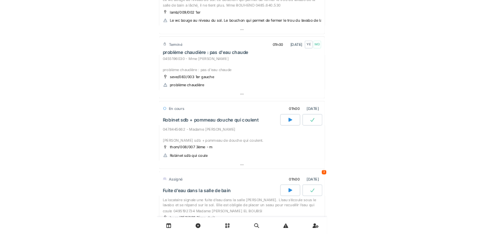
scroll to position [520, 0]
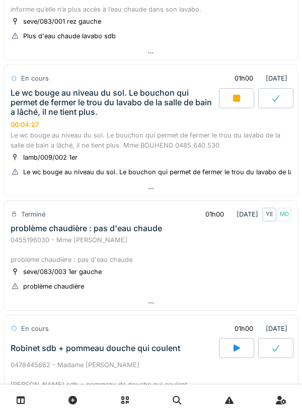
click at [255, 188] on div at bounding box center [151, 188] width 293 height 15
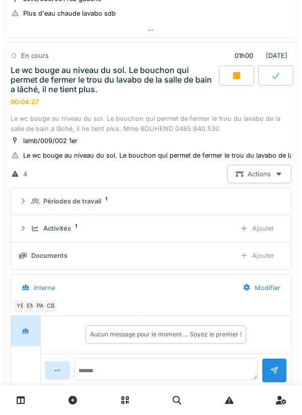
scroll to position [415, 0]
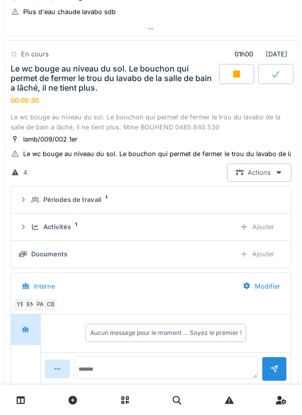
click at [269, 254] on div "Ajouter" at bounding box center [257, 254] width 51 height 19
click at [263, 252] on div "Ajouter" at bounding box center [257, 254] width 51 height 19
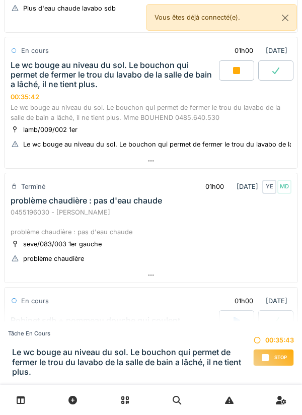
click at [250, 158] on div at bounding box center [151, 161] width 293 height 15
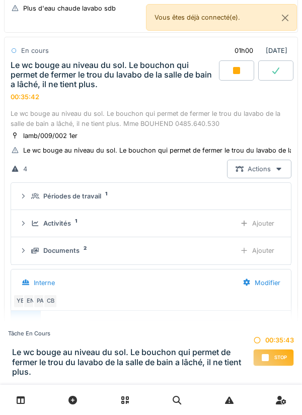
scroll to position [415, 0]
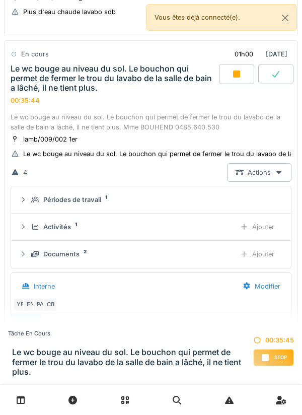
click at [254, 257] on div "Ajouter" at bounding box center [257, 254] width 51 height 19
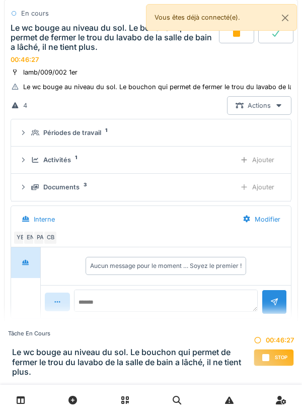
scroll to position [509, 0]
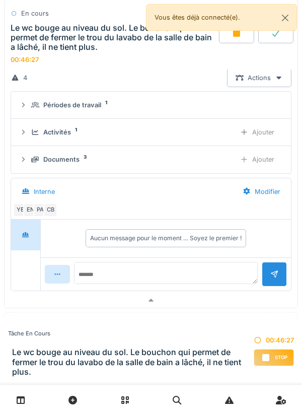
click at [48, 216] on div "CB" at bounding box center [50, 210] width 14 height 14
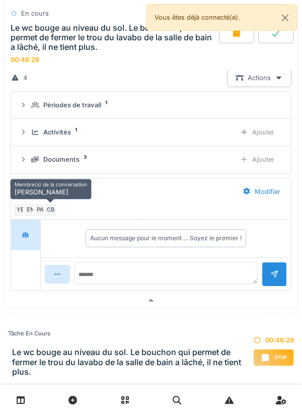
click at [35, 213] on div "PA" at bounding box center [40, 210] width 14 height 14
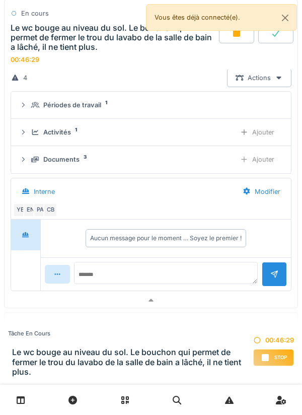
click at [29, 214] on div "EN" at bounding box center [30, 210] width 14 height 14
click at [121, 307] on div at bounding box center [151, 300] width 293 height 15
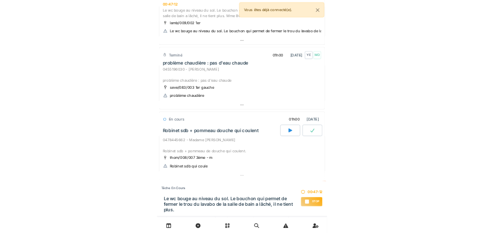
scroll to position [503, 0]
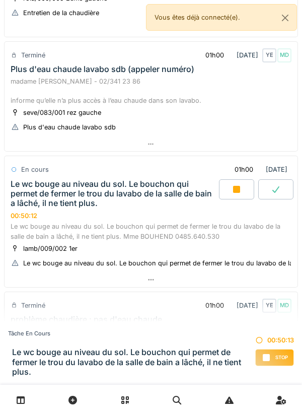
click at [234, 187] on icon at bounding box center [236, 189] width 7 height 7
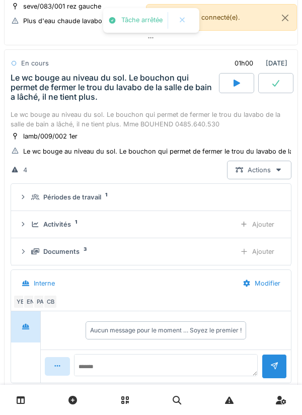
scroll to position [415, 0]
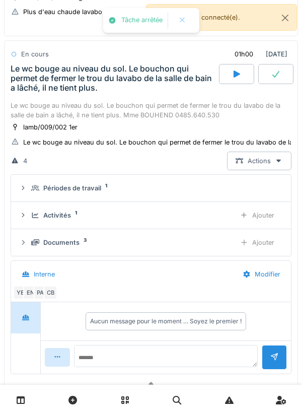
click at [268, 214] on div "Ajouter" at bounding box center [257, 215] width 51 height 19
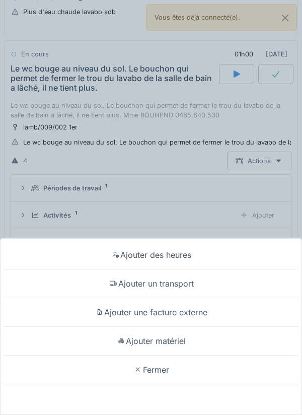
click at [212, 203] on div "Ajouter des heures Ajouter un transport Ajouter une facture externe Ajouter mat…" at bounding box center [151, 207] width 302 height 415
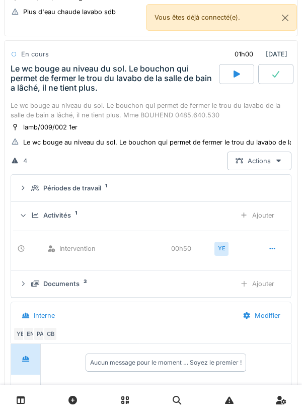
click at [197, 221] on div "Activités 1 Ajouter" at bounding box center [151, 215] width 264 height 19
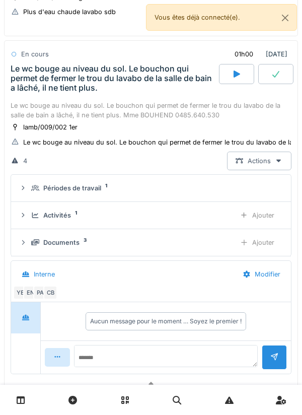
click at [207, 213] on div "Activités 1" at bounding box center [129, 216] width 196 height 10
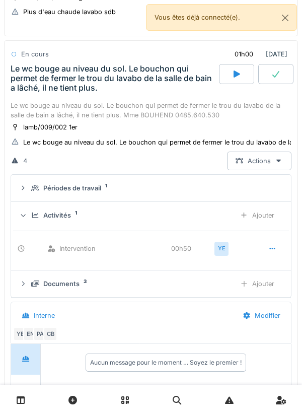
click at [269, 213] on div "Ajouter" at bounding box center [257, 215] width 51 height 19
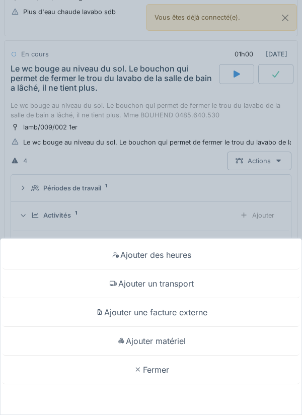
click at [223, 288] on div "Ajouter un transport" at bounding box center [151, 284] width 297 height 29
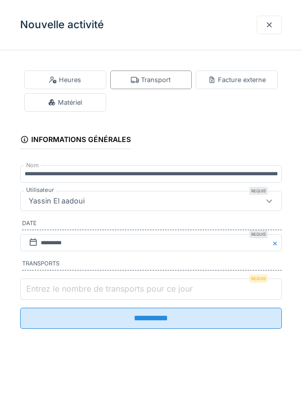
click at [201, 291] on input "Entrez le nombre de transports pour ce jour" at bounding box center [151, 289] width 262 height 21
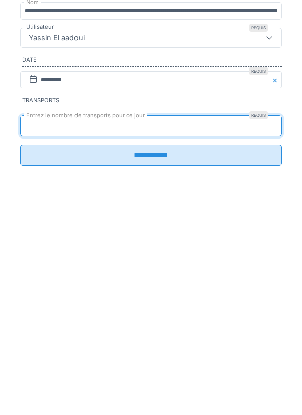
type input "*"
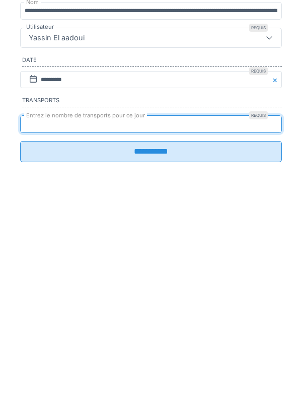
click at [201, 325] on input "**********" at bounding box center [151, 314] width 262 height 21
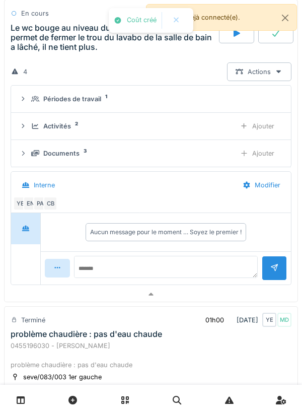
scroll to position [517, 0]
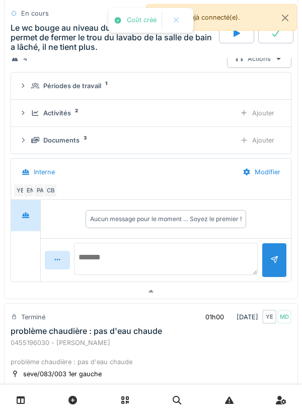
click at [182, 253] on textarea at bounding box center [166, 259] width 184 height 32
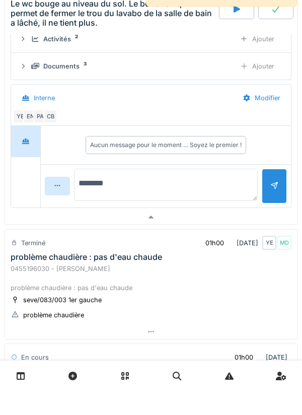
scroll to position [582, 0]
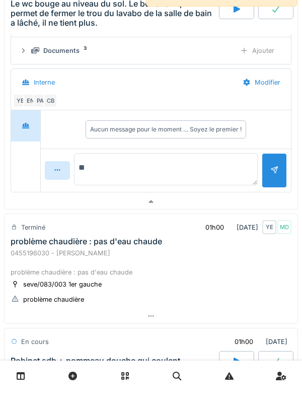
type textarea "*"
type textarea "**********"
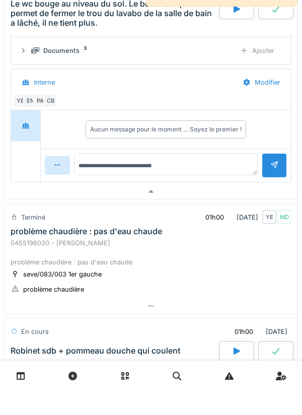
click at [269, 201] on div at bounding box center [274, 189] width 25 height 25
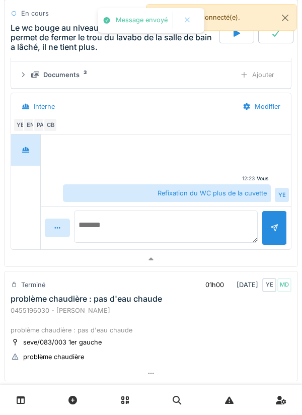
click at [220, 222] on textarea at bounding box center [166, 227] width 184 height 32
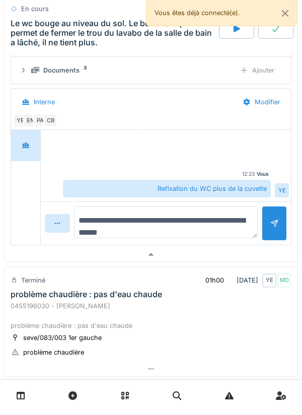
type textarea "**********"
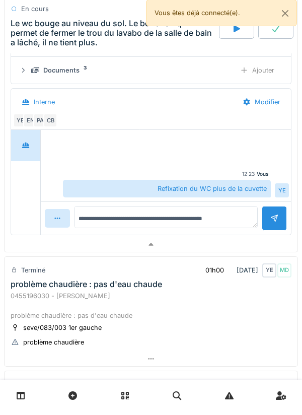
click at [270, 227] on div at bounding box center [274, 223] width 25 height 25
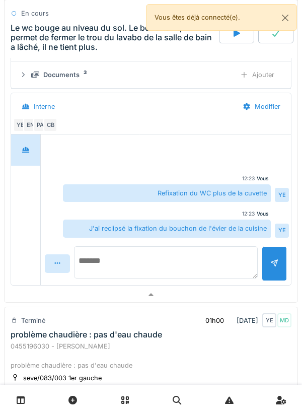
click at [243, 258] on textarea at bounding box center [166, 262] width 184 height 32
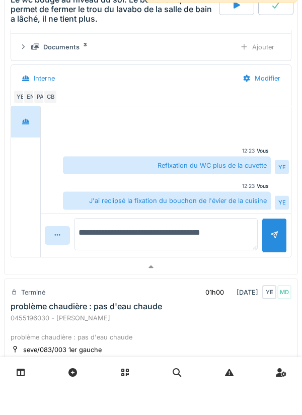
type textarea "**********"
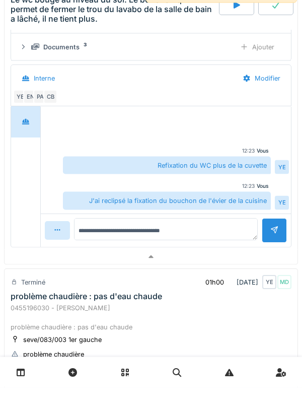
click at [274, 256] on div at bounding box center [274, 258] width 25 height 25
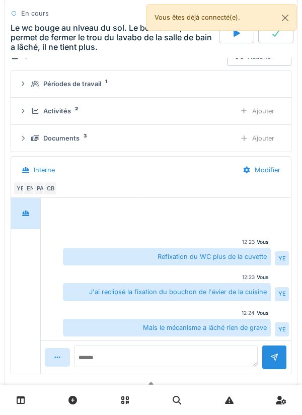
scroll to position [510, 0]
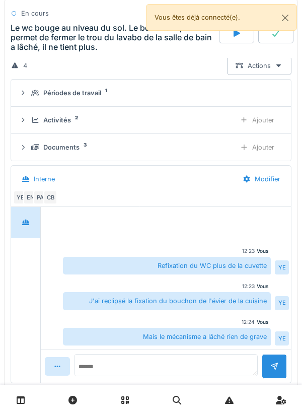
click at [267, 148] on div "Ajouter" at bounding box center [257, 147] width 51 height 19
click at [266, 116] on div "Ajouter" at bounding box center [257, 120] width 51 height 19
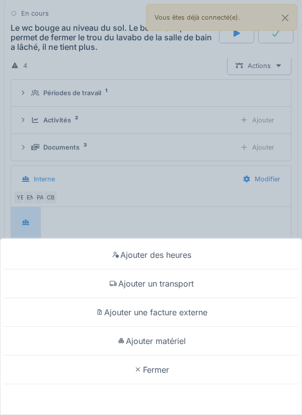
click at [225, 340] on div "Ajouter matériel" at bounding box center [151, 341] width 297 height 29
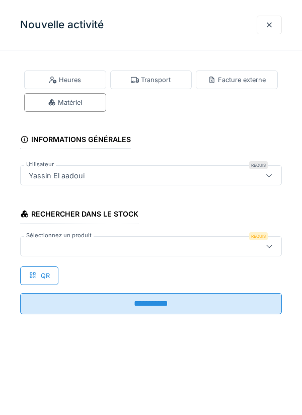
click at [228, 239] on div at bounding box center [151, 246] width 262 height 20
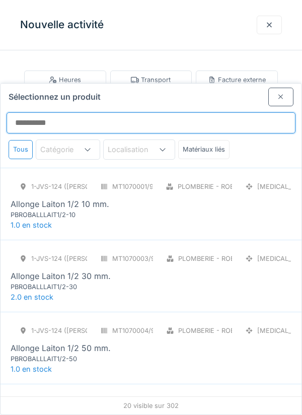
click at [223, 112] on input "Sélectionnez un produit" at bounding box center [151, 122] width 289 height 21
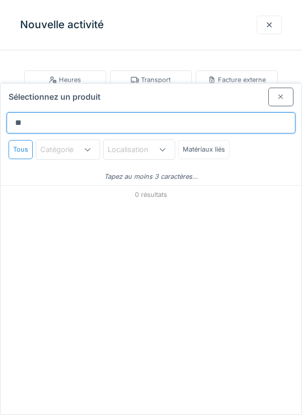
type input "*"
type input "**"
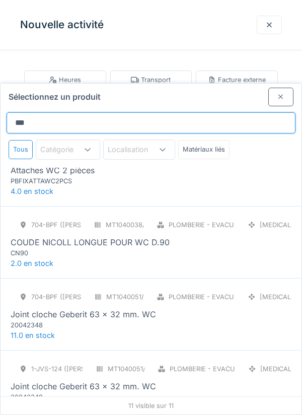
scroll to position [0, 0]
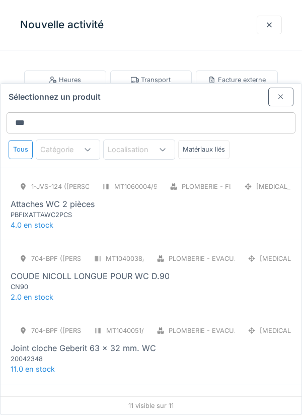
click at [240, 198] on div "Attaches WC 2 pièces" at bounding box center [151, 204] width 281 height 12
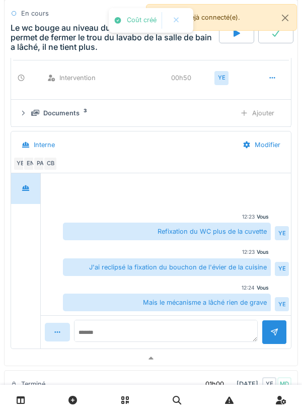
scroll to position [673, 0]
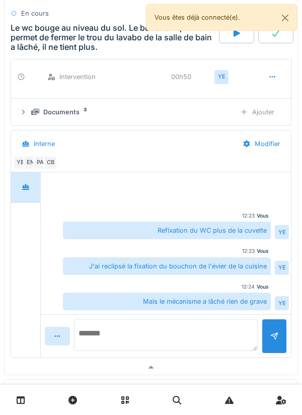
click at [221, 332] on textarea at bounding box center [166, 335] width 184 height 32
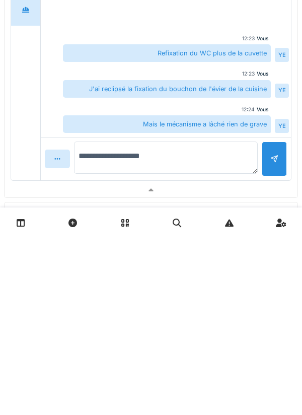
type textarea "**********"
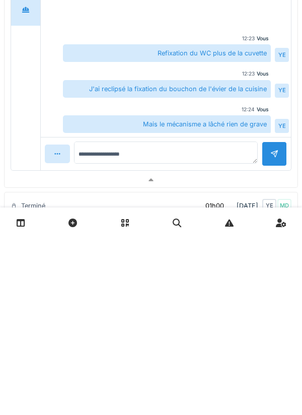
click at [275, 331] on div at bounding box center [274, 331] width 25 height 25
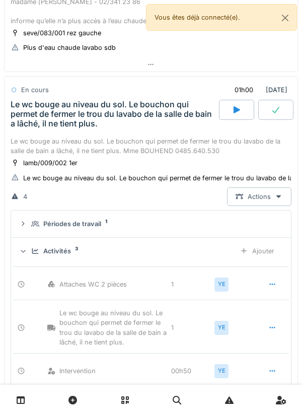
scroll to position [377, 0]
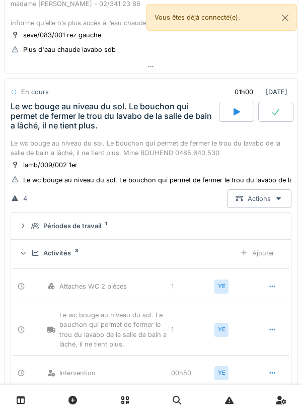
click at [275, 115] on icon at bounding box center [276, 112] width 10 height 8
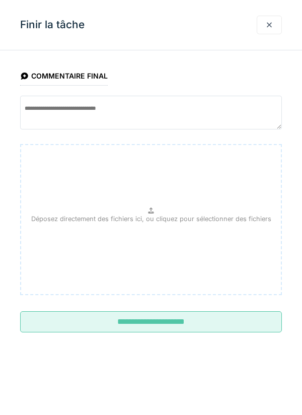
click at [210, 324] on input "**********" at bounding box center [151, 321] width 262 height 21
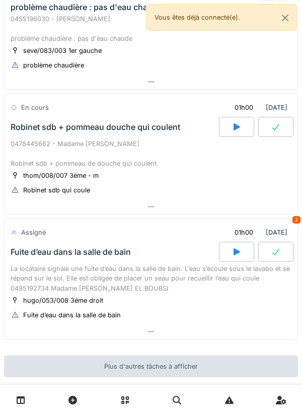
scroll to position [649, 0]
